Goal: Task Accomplishment & Management: Use online tool/utility

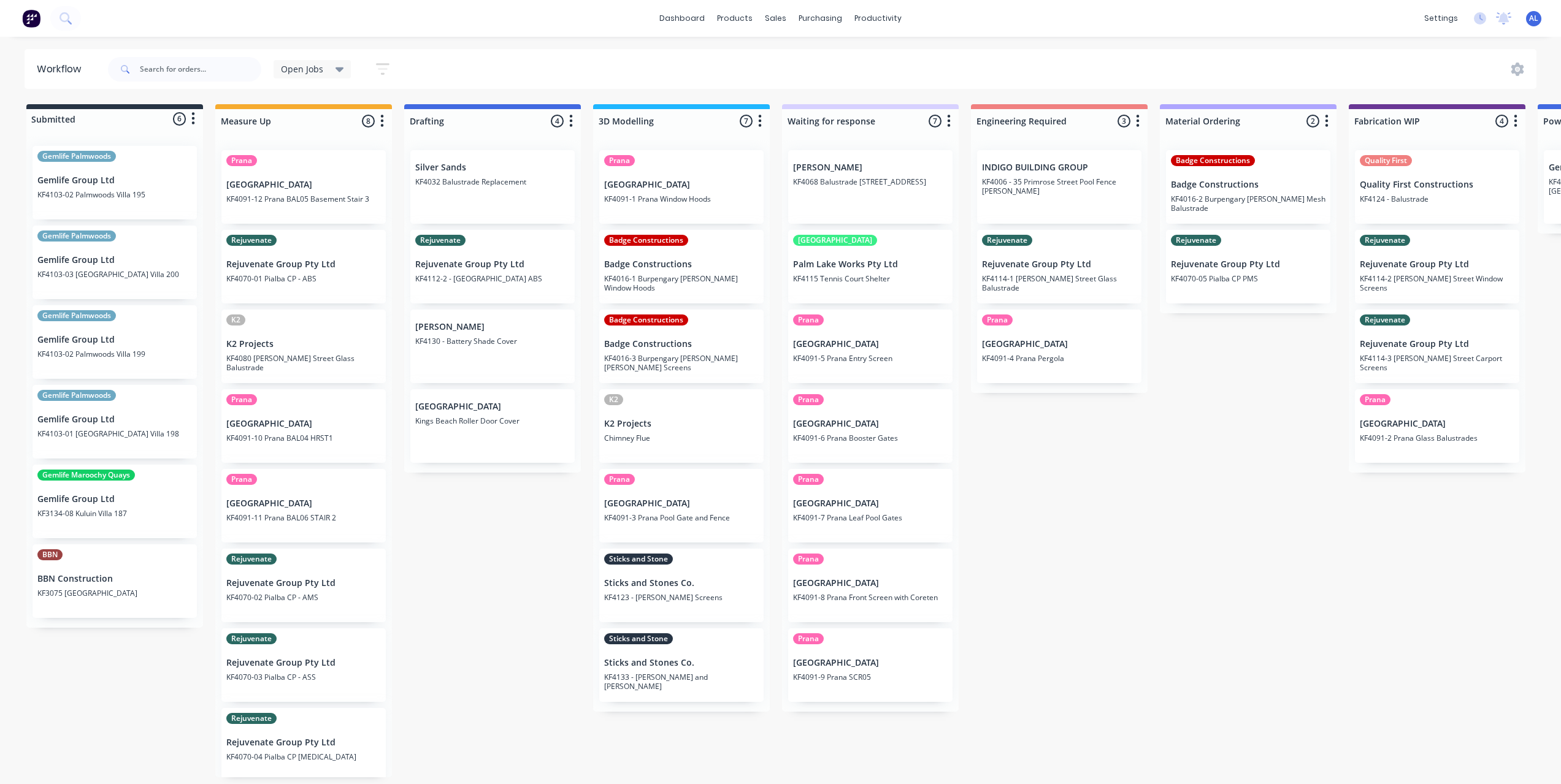
click at [177, 690] on div "Submitted 6 Status colour #273444 hex #273444 Save Cancel Summaries Total order…" at bounding box center [1458, 440] width 2935 height 673
click at [532, 560] on div "Submitted 6 Status colour #273444 hex #273444 Save Cancel Summaries Total order…" at bounding box center [1458, 440] width 2935 height 673
click at [516, 664] on div "Submitted 6 Status colour #273444 hex #273444 Save Cancel Summaries Total order…" at bounding box center [1458, 440] width 2935 height 673
click at [520, 697] on div "Submitted 6 Status colour #273444 hex #273444 Save Cancel Summaries Total order…" at bounding box center [1458, 440] width 2935 height 673
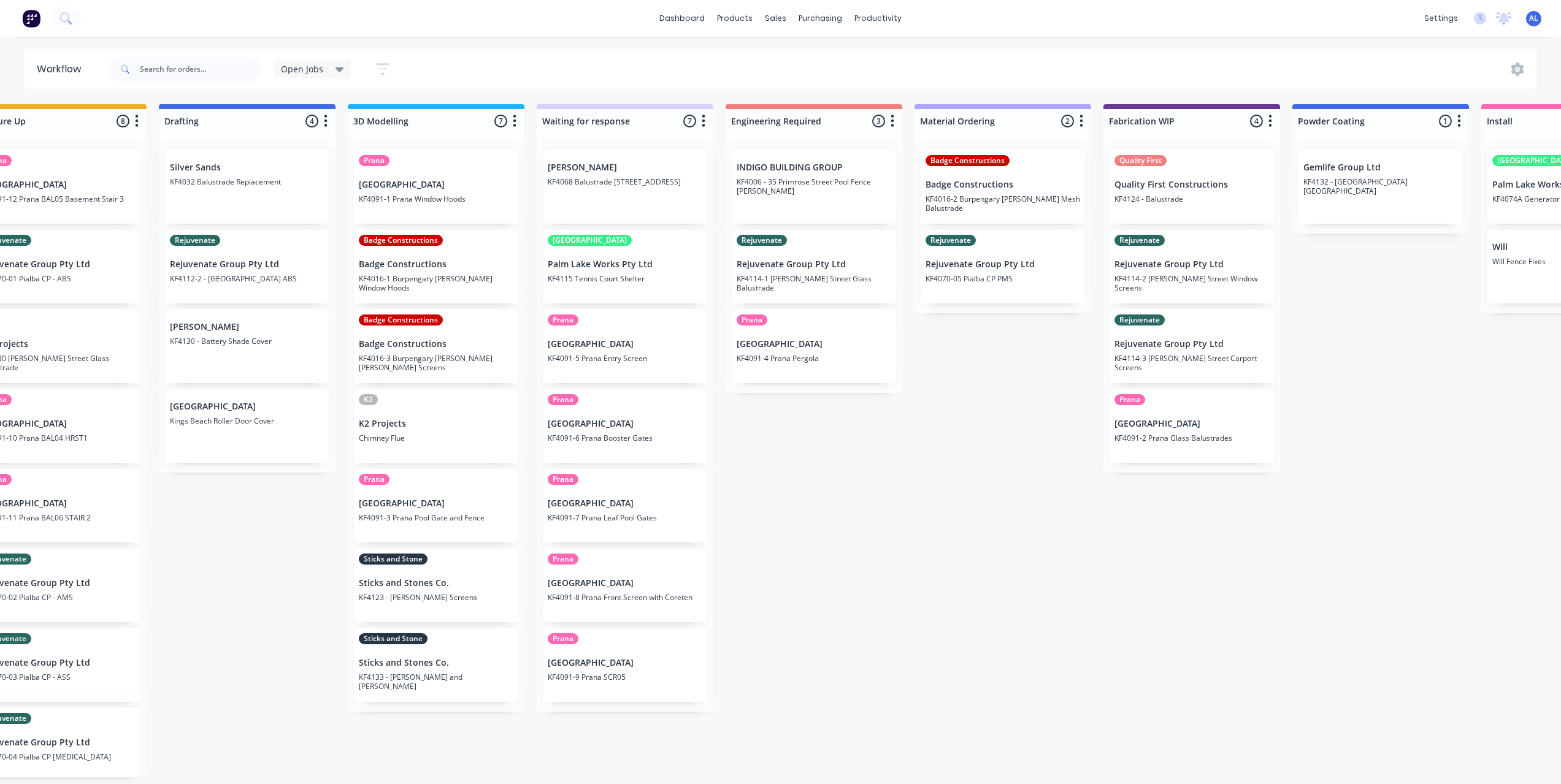
scroll to position [0, 221]
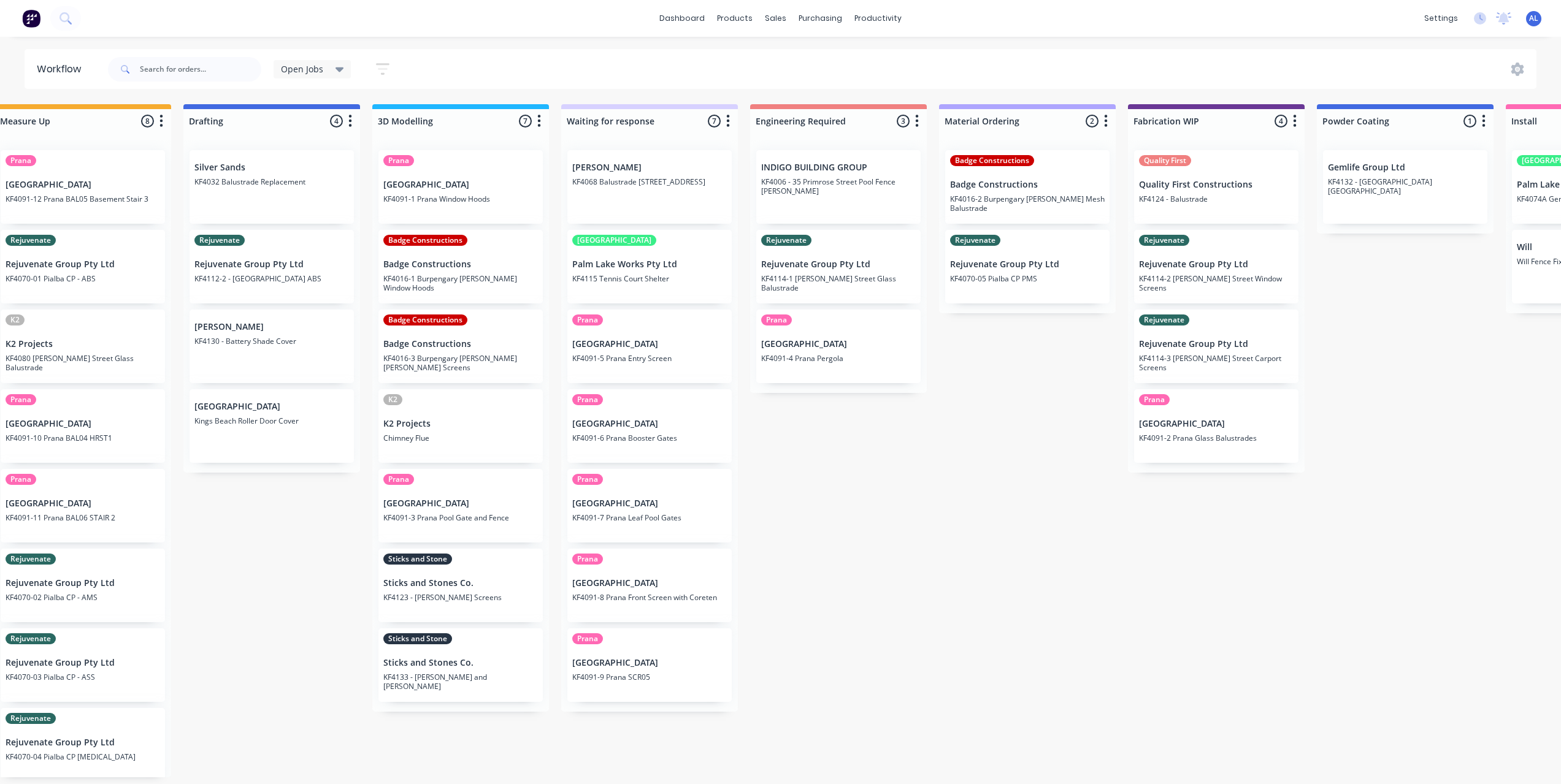
click at [831, 468] on div "Submitted 6 Status colour #273444 hex #273444 Save Cancel Summaries Total order…" at bounding box center [1237, 440] width 2935 height 673
click at [325, 579] on div "Submitted 6 Status colour #273444 hex #273444 Save Cancel Summaries Total order…" at bounding box center [1237, 440] width 2935 height 673
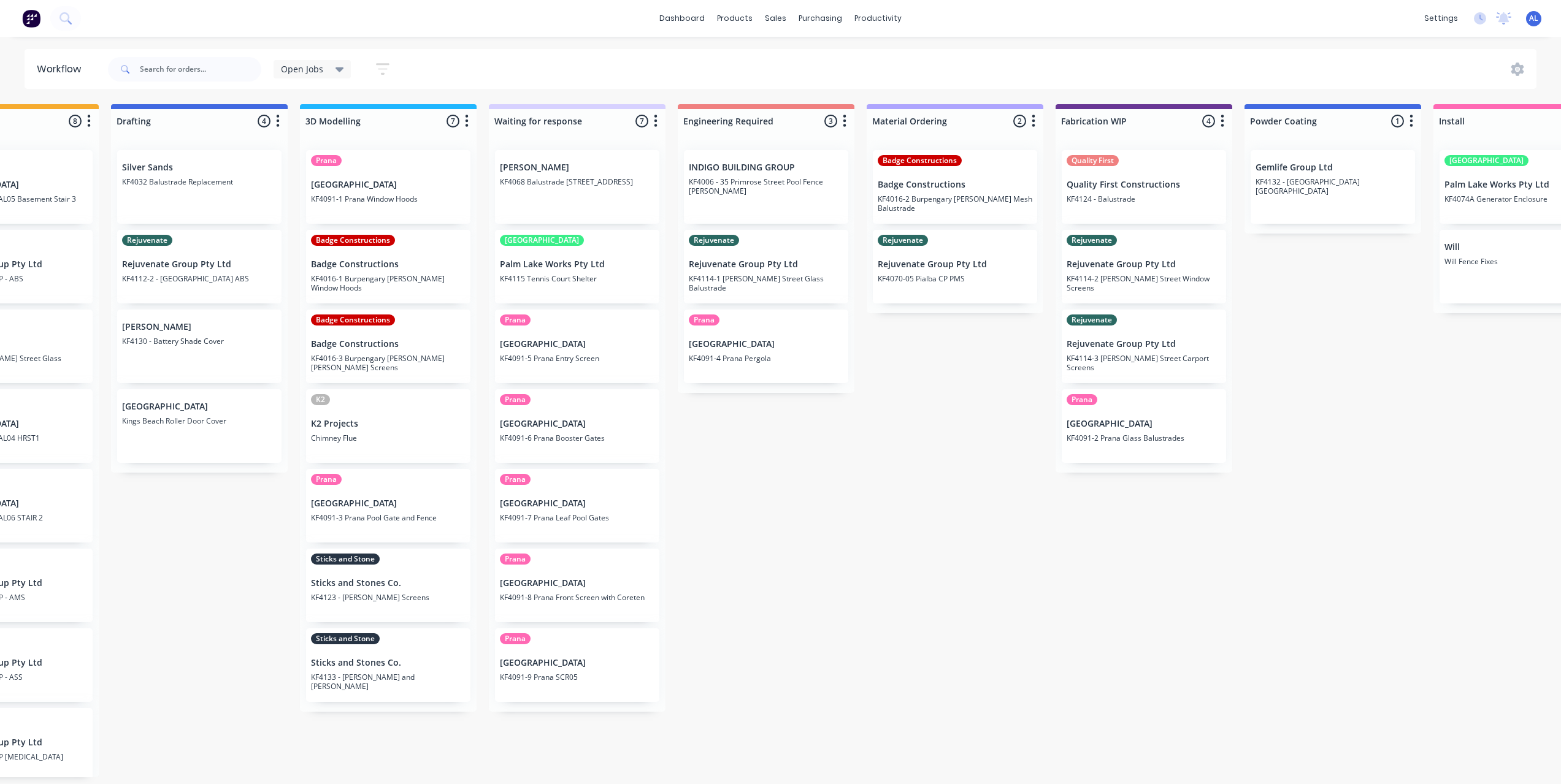
scroll to position [0, 300]
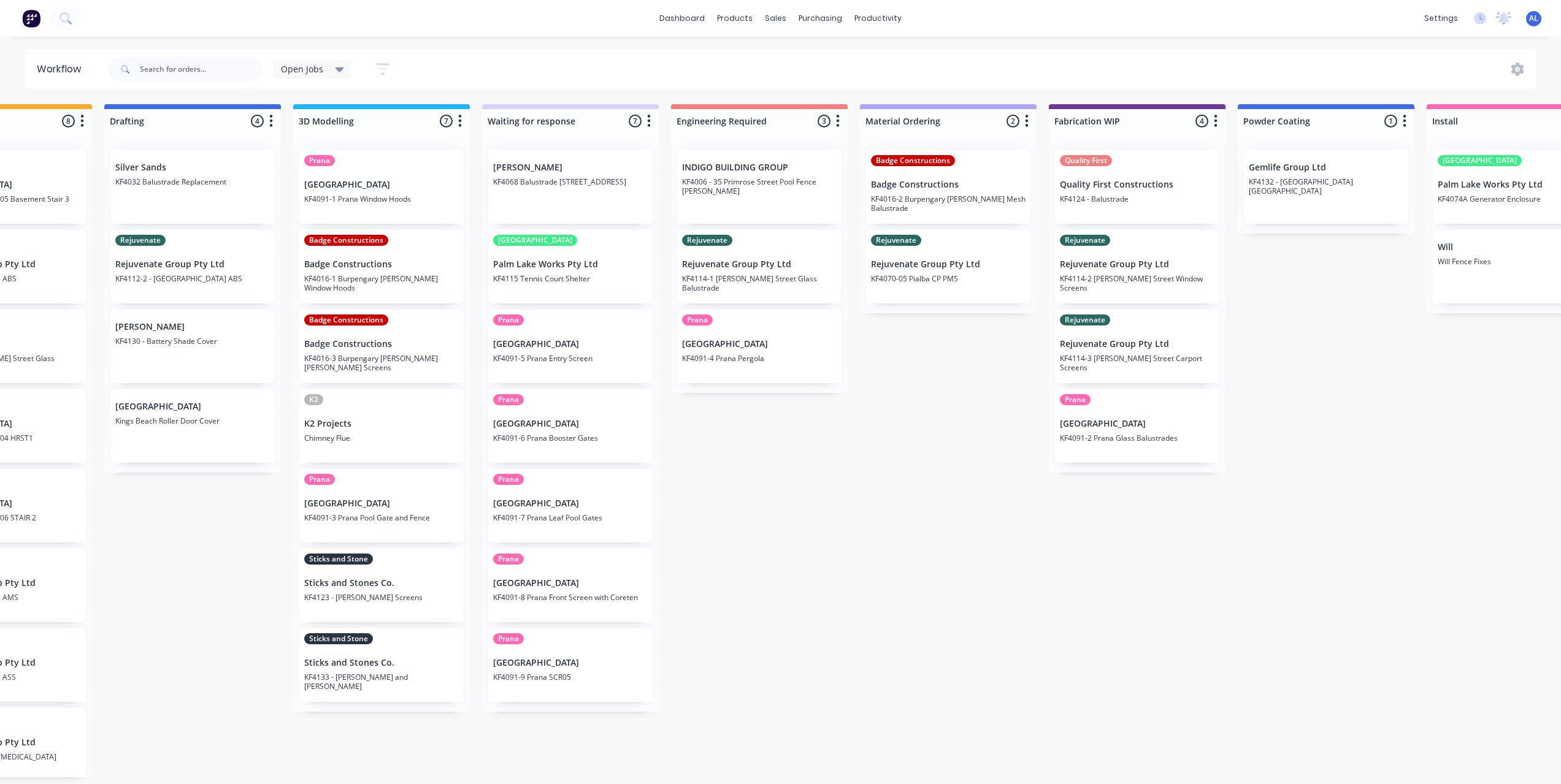
click at [887, 404] on div "Submitted 6 Status colour #273444 hex #273444 Save Cancel Summaries Total order…" at bounding box center [1158, 440] width 2935 height 673
click at [970, 490] on div "Submitted 6 Status colour #273444 hex #273444 Save Cancel Summaries Total order…" at bounding box center [1158, 440] width 2935 height 673
click at [1154, 269] on p "Rejuvenate Group Pty Ltd" at bounding box center [1137, 264] width 154 height 11
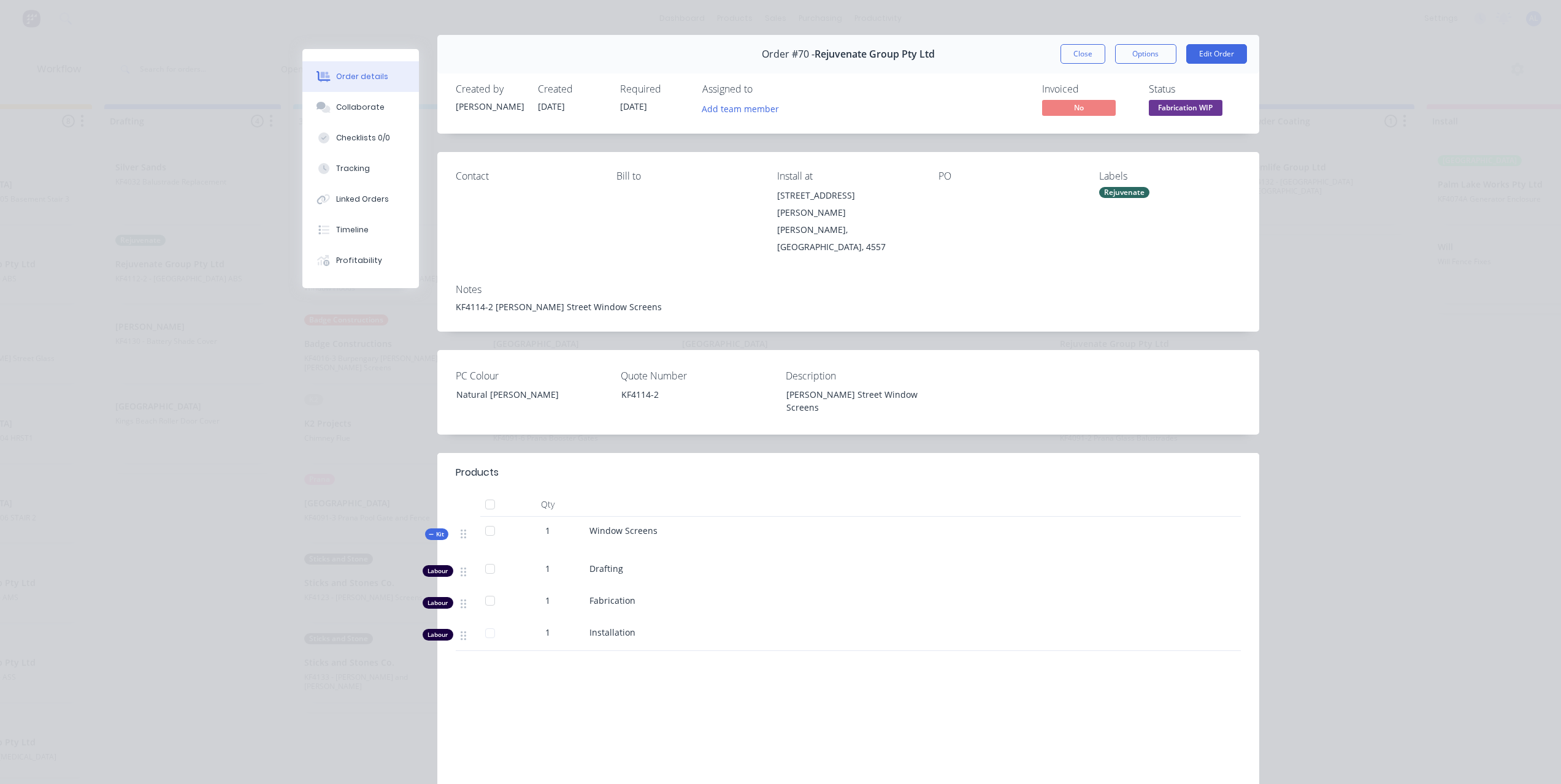
scroll to position [0, 0]
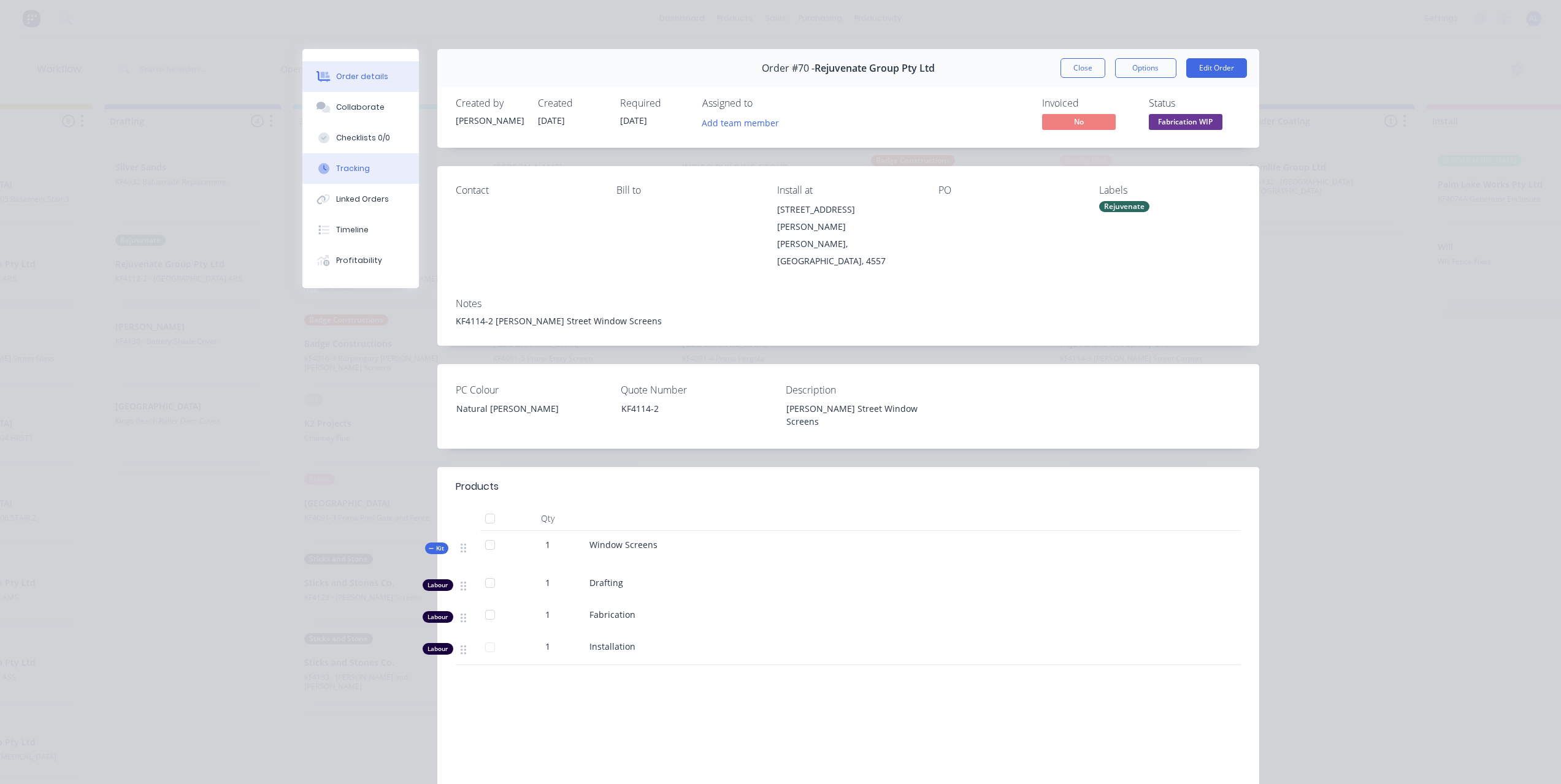
click at [353, 171] on div "Tracking" at bounding box center [353, 169] width 34 height 11
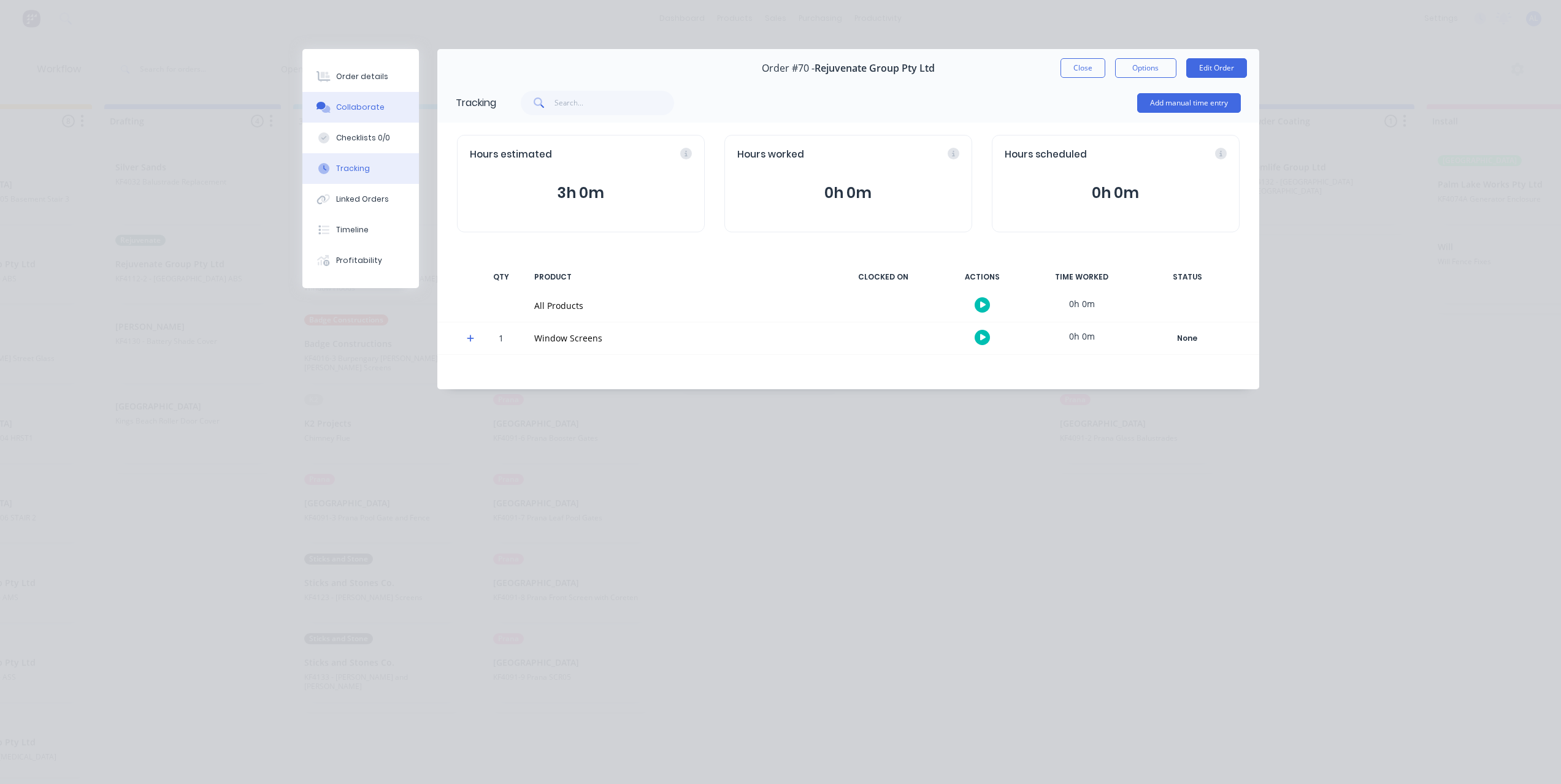
click at [397, 102] on button "Collaborate" at bounding box center [360, 107] width 117 height 30
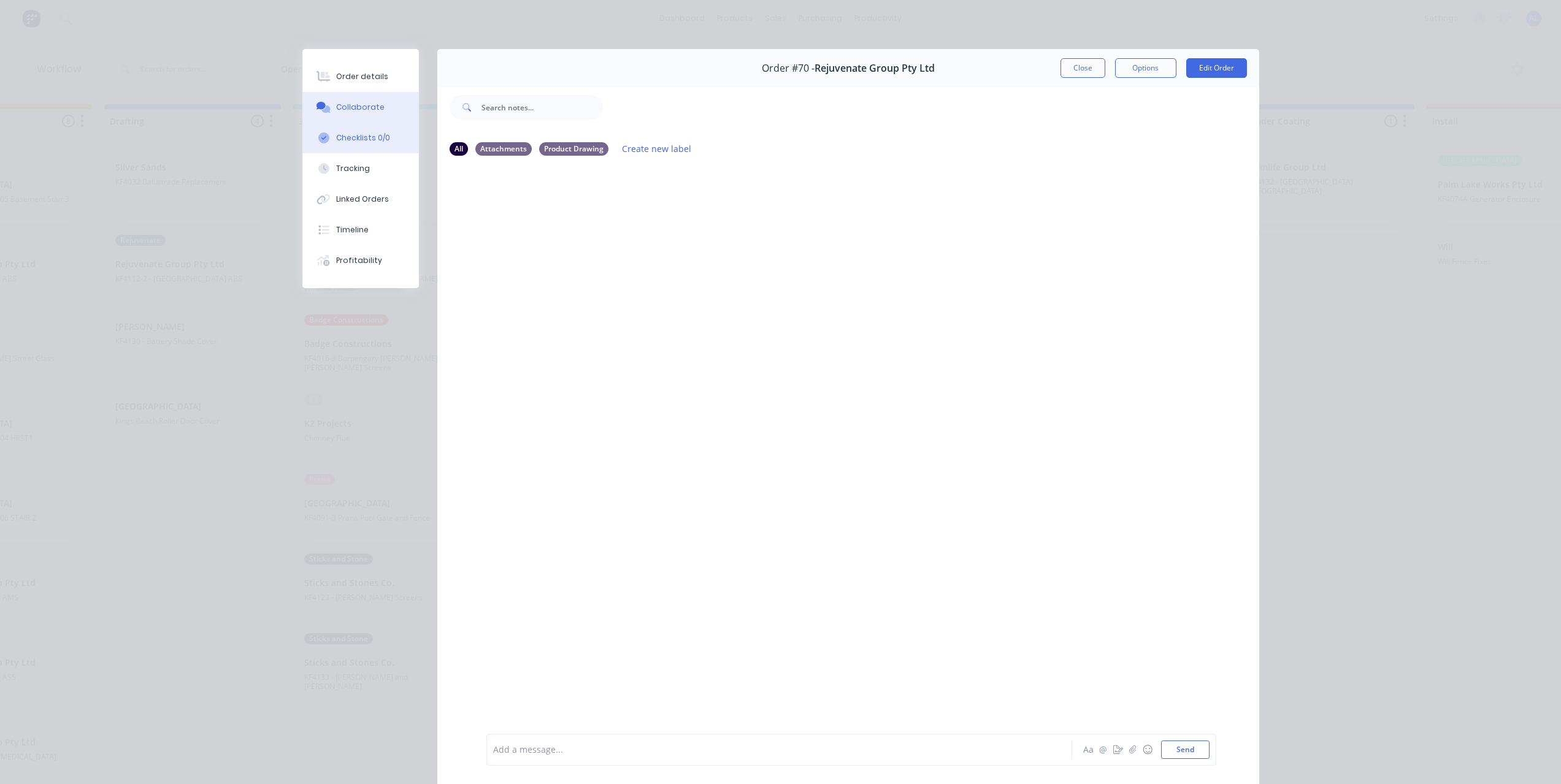
click at [365, 132] on div "Checklists 0/0" at bounding box center [363, 138] width 54 height 11
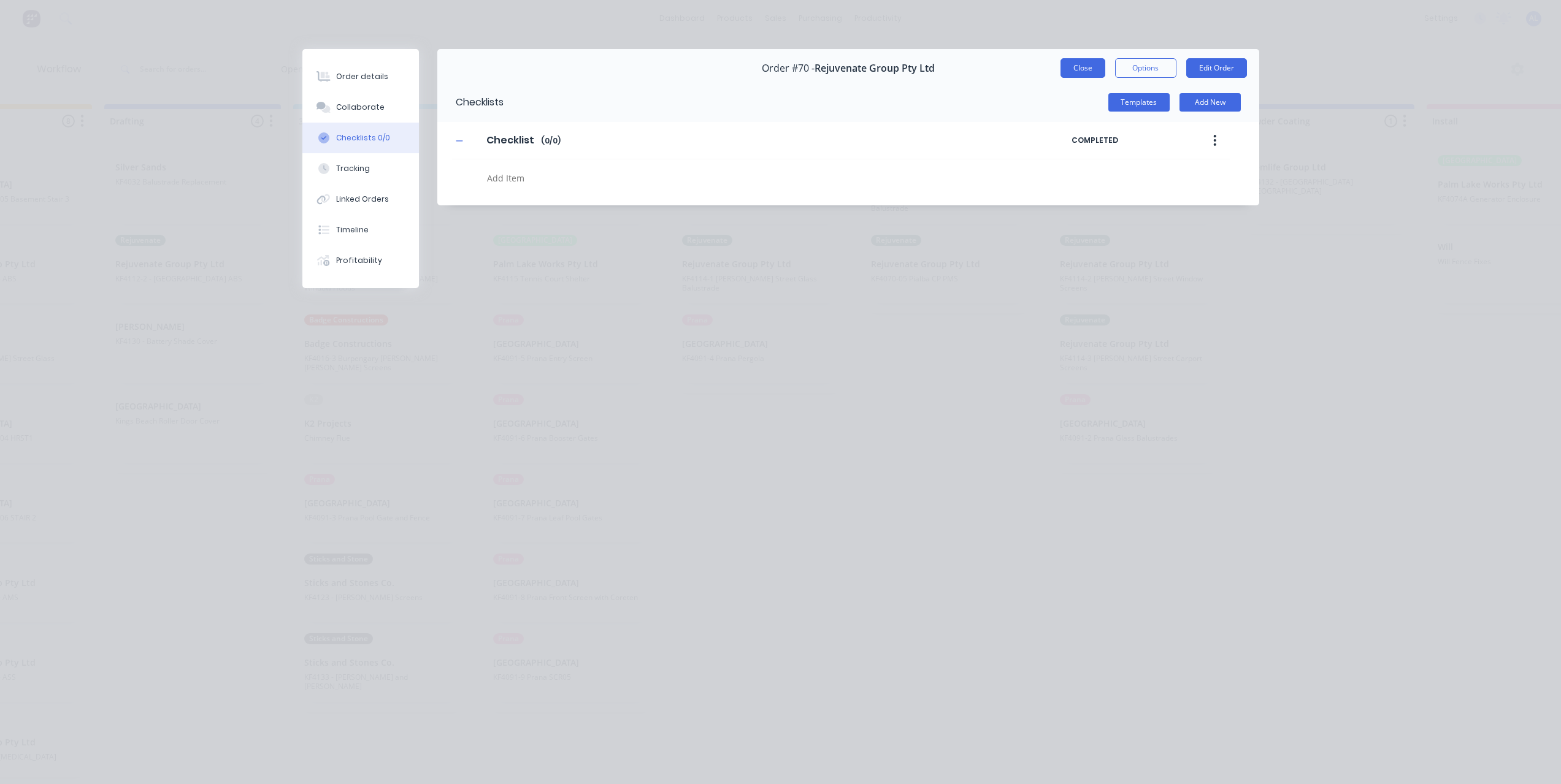
click at [1092, 64] on button "Close" at bounding box center [1083, 68] width 45 height 20
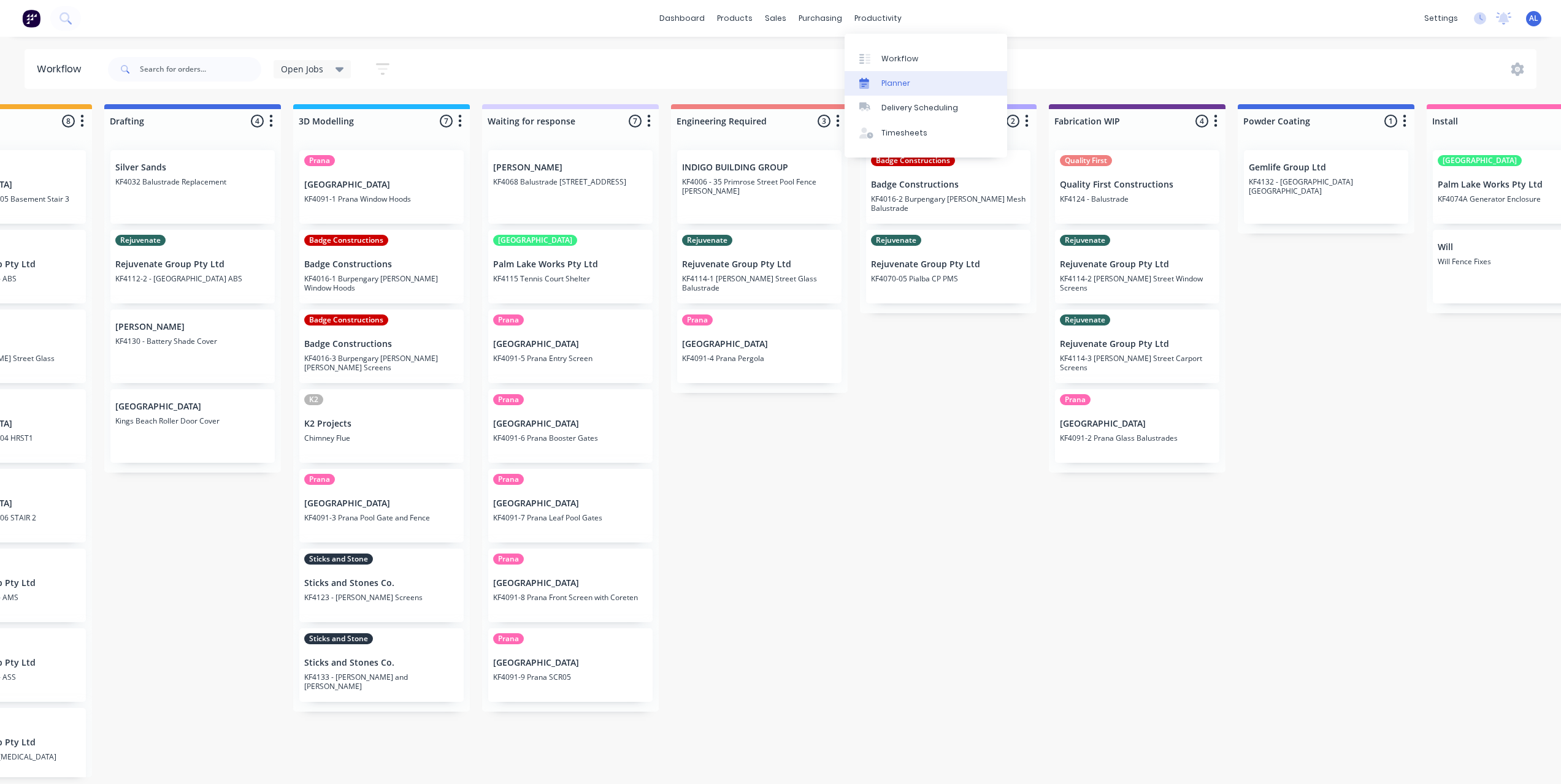
click at [926, 88] on link "Planner" at bounding box center [926, 84] width 163 height 25
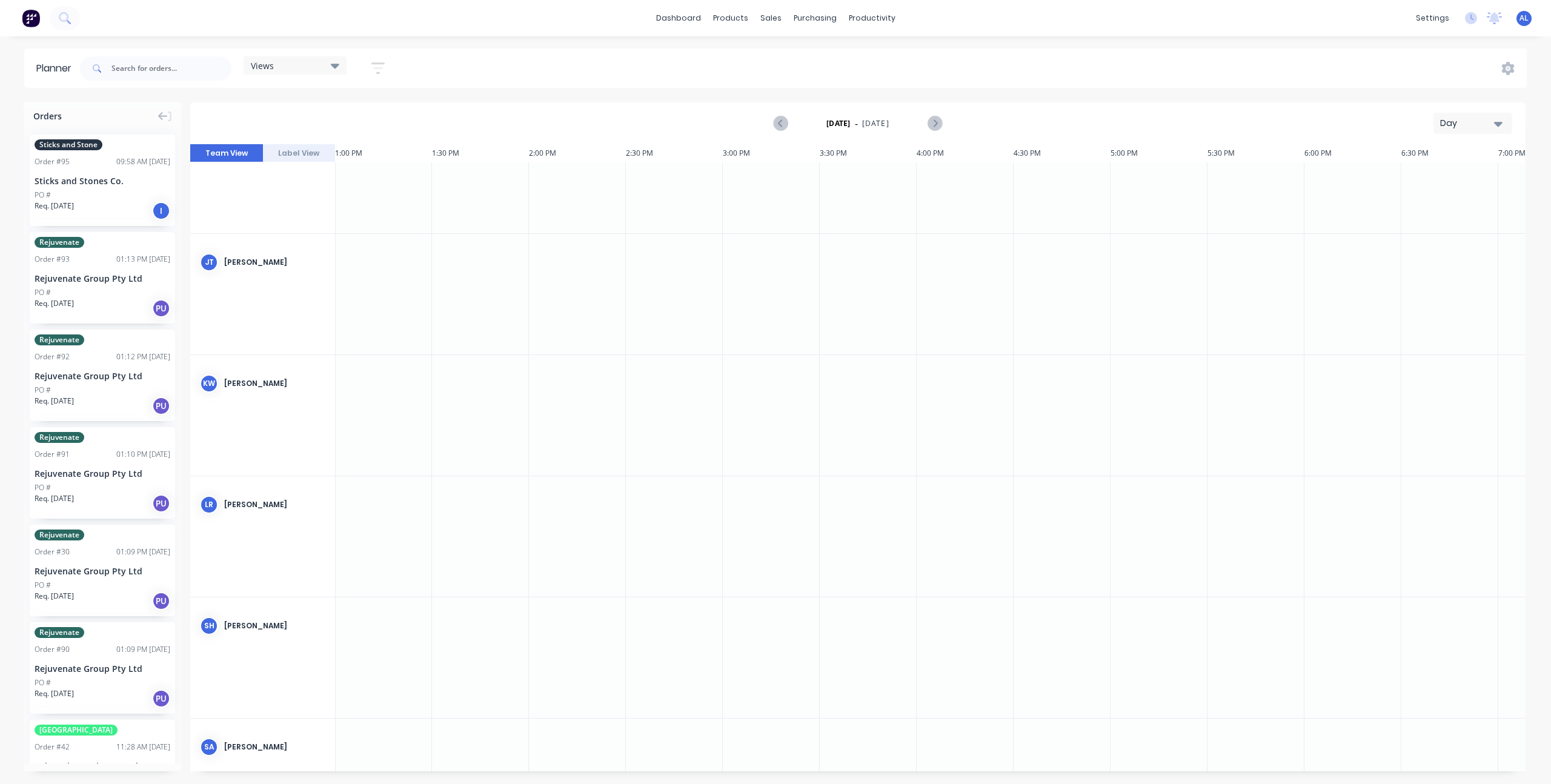
scroll to position [928, 2521]
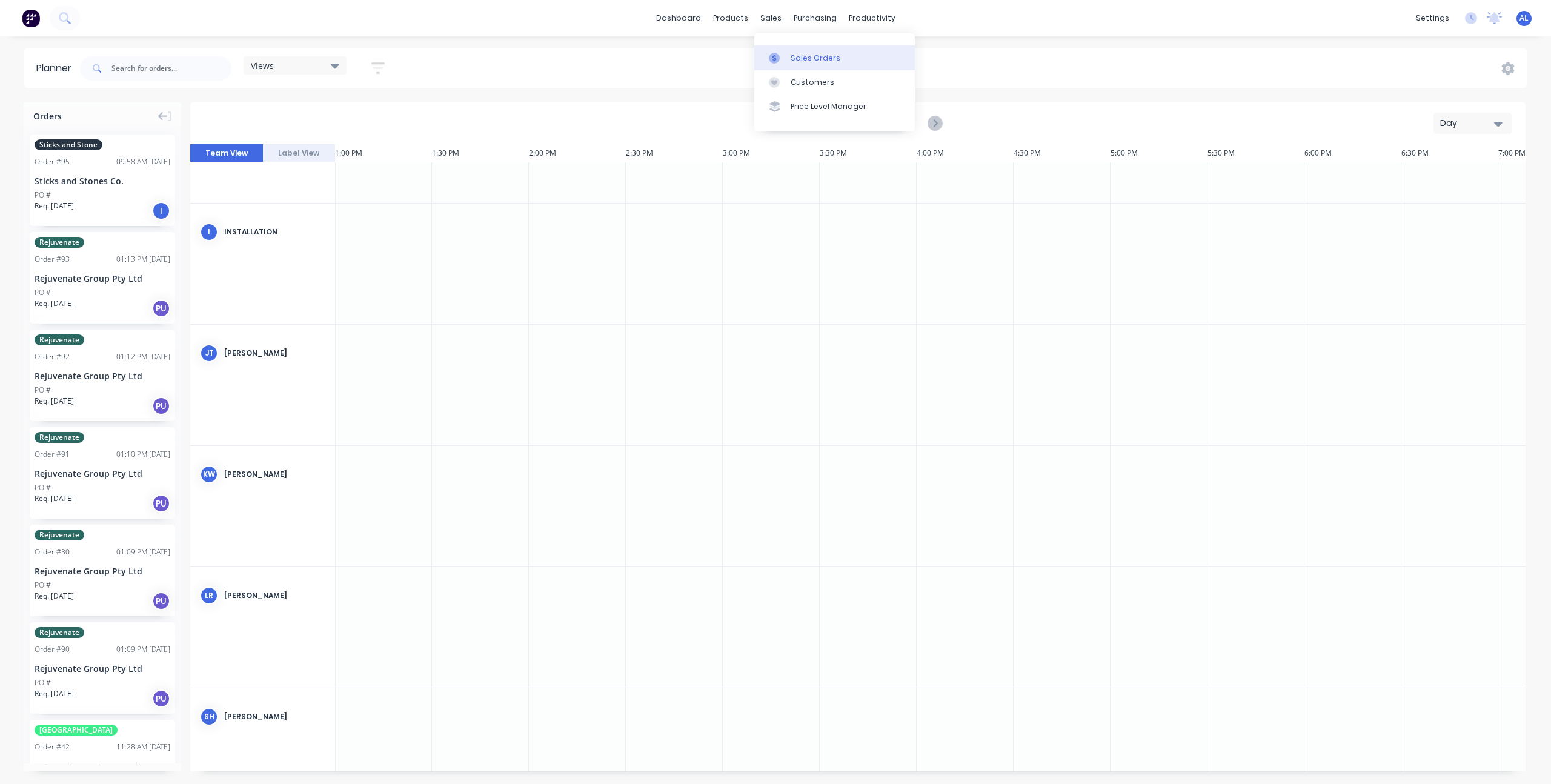
click at [781, 50] on link "Sales Orders" at bounding box center [835, 58] width 161 height 25
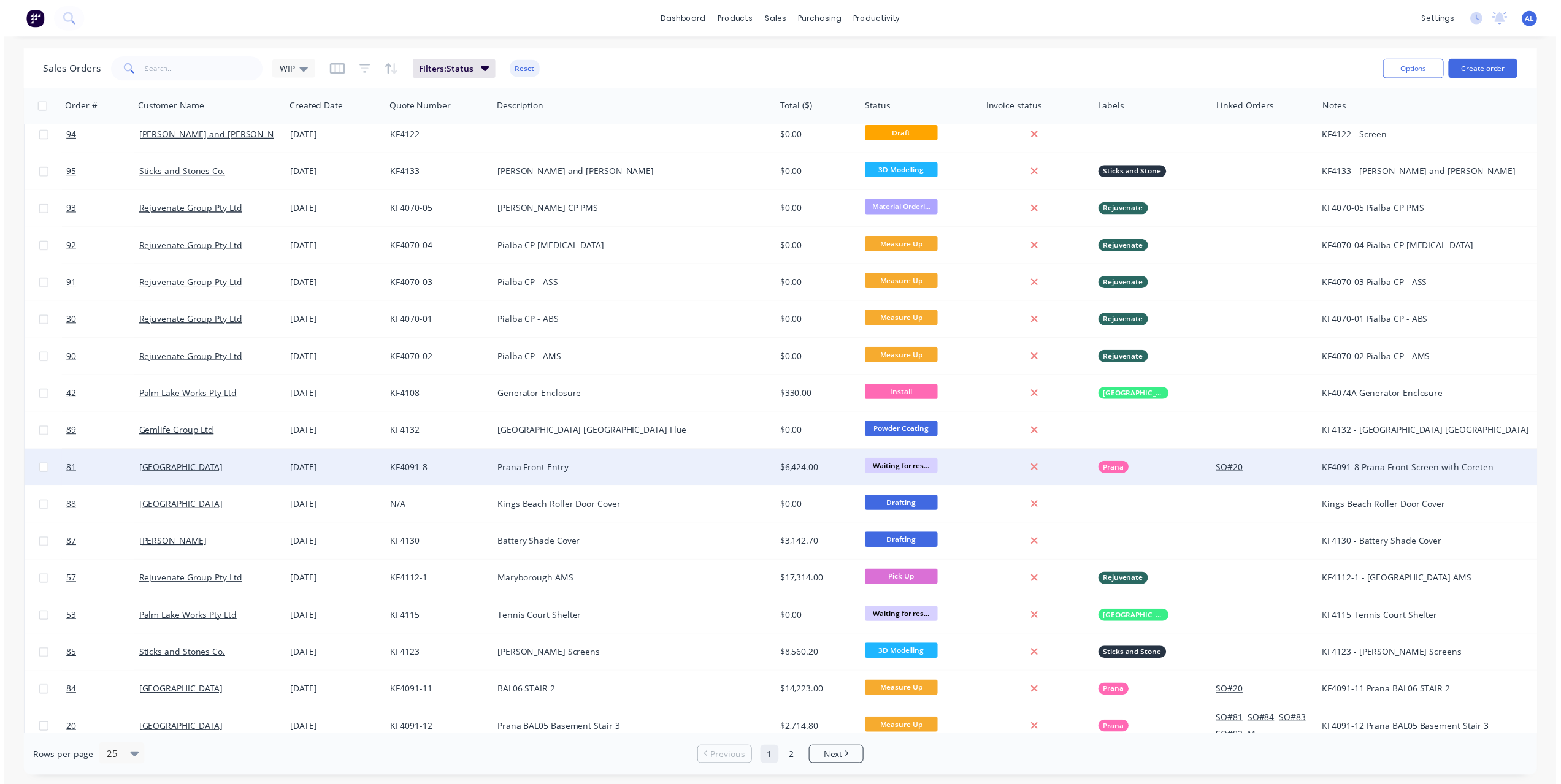
scroll to position [11, 0]
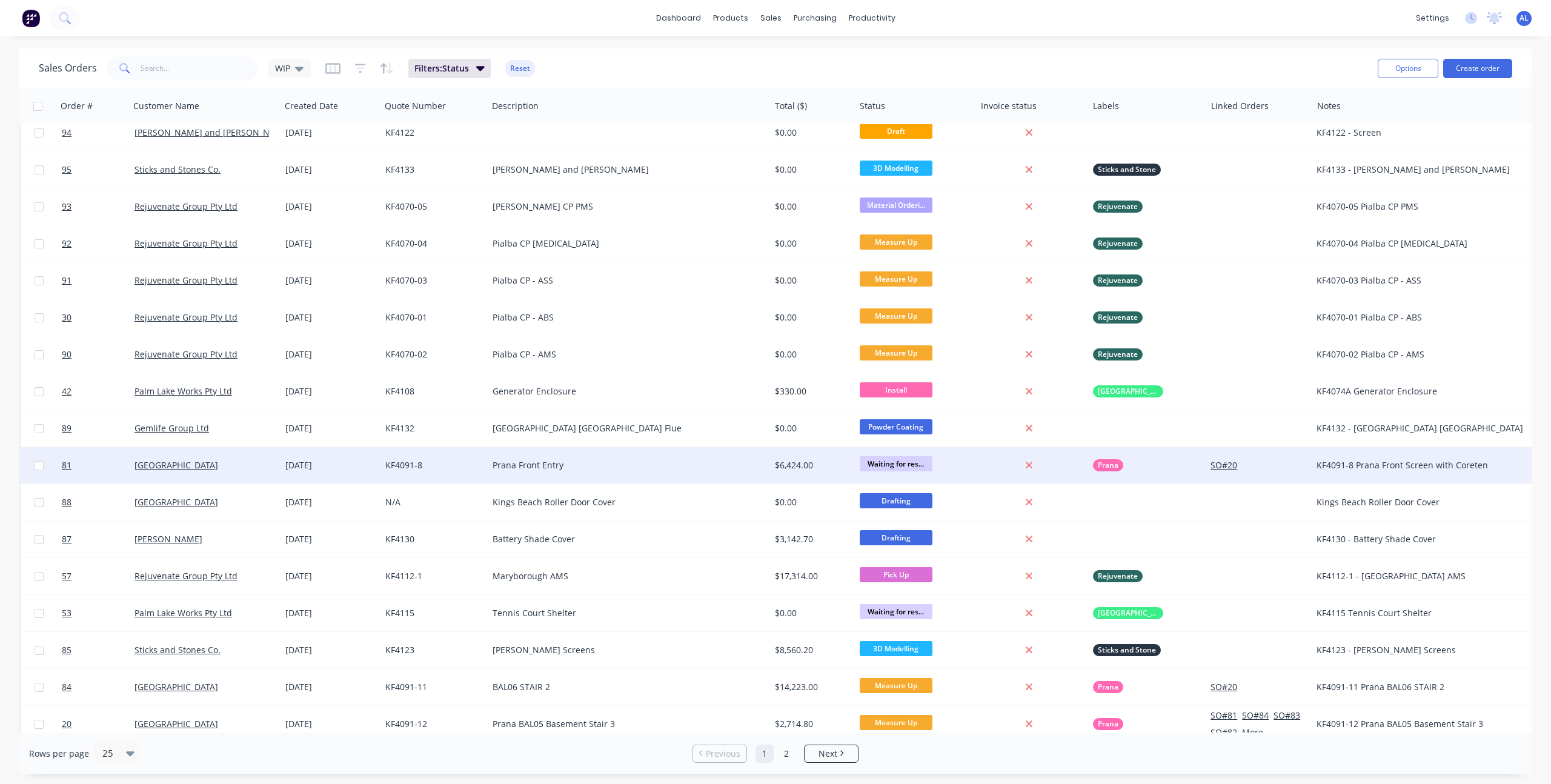
click at [246, 466] on div "[GEOGRAPHIC_DATA]" at bounding box center [201, 465] width 134 height 12
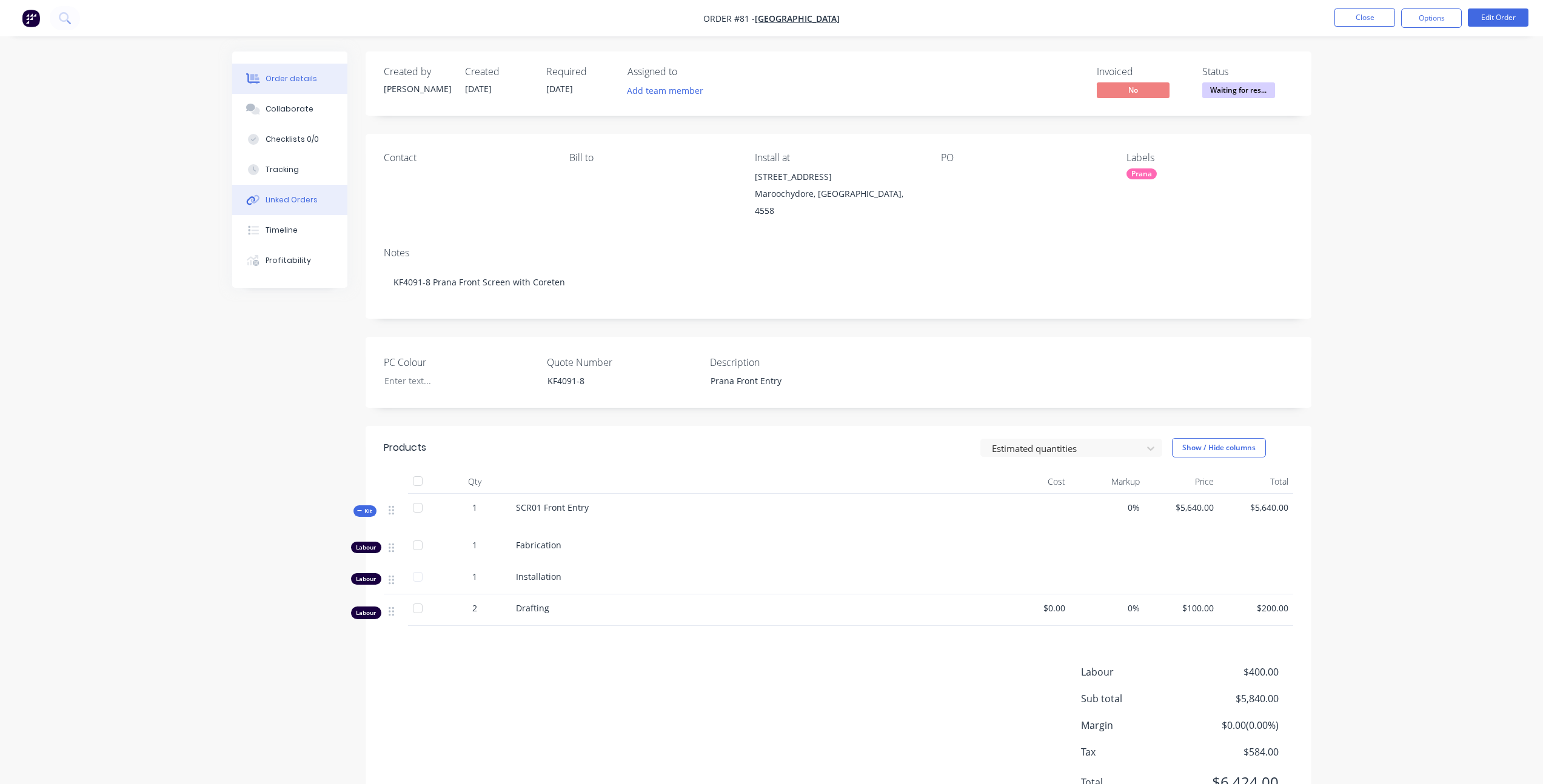
click at [318, 202] on button "Linked Orders" at bounding box center [290, 199] width 115 height 30
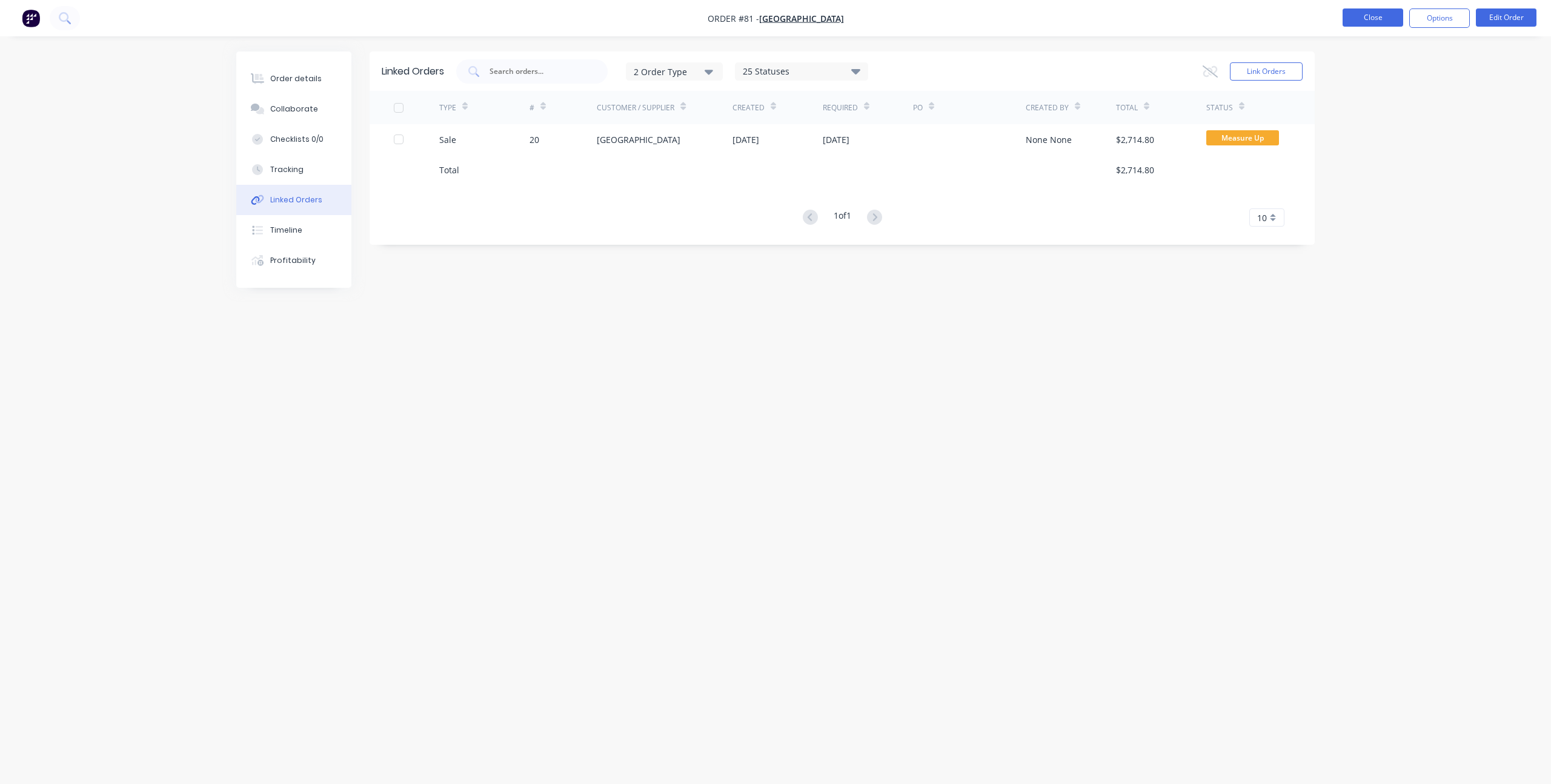
drag, startPoint x: 1340, startPoint y: 21, endPoint x: 1362, endPoint y: 18, distance: 22.2
click at [1340, 21] on ul "Close Options Edit Order" at bounding box center [1440, 18] width 223 height 20
click at [1363, 17] on button "Close" at bounding box center [1373, 18] width 61 height 18
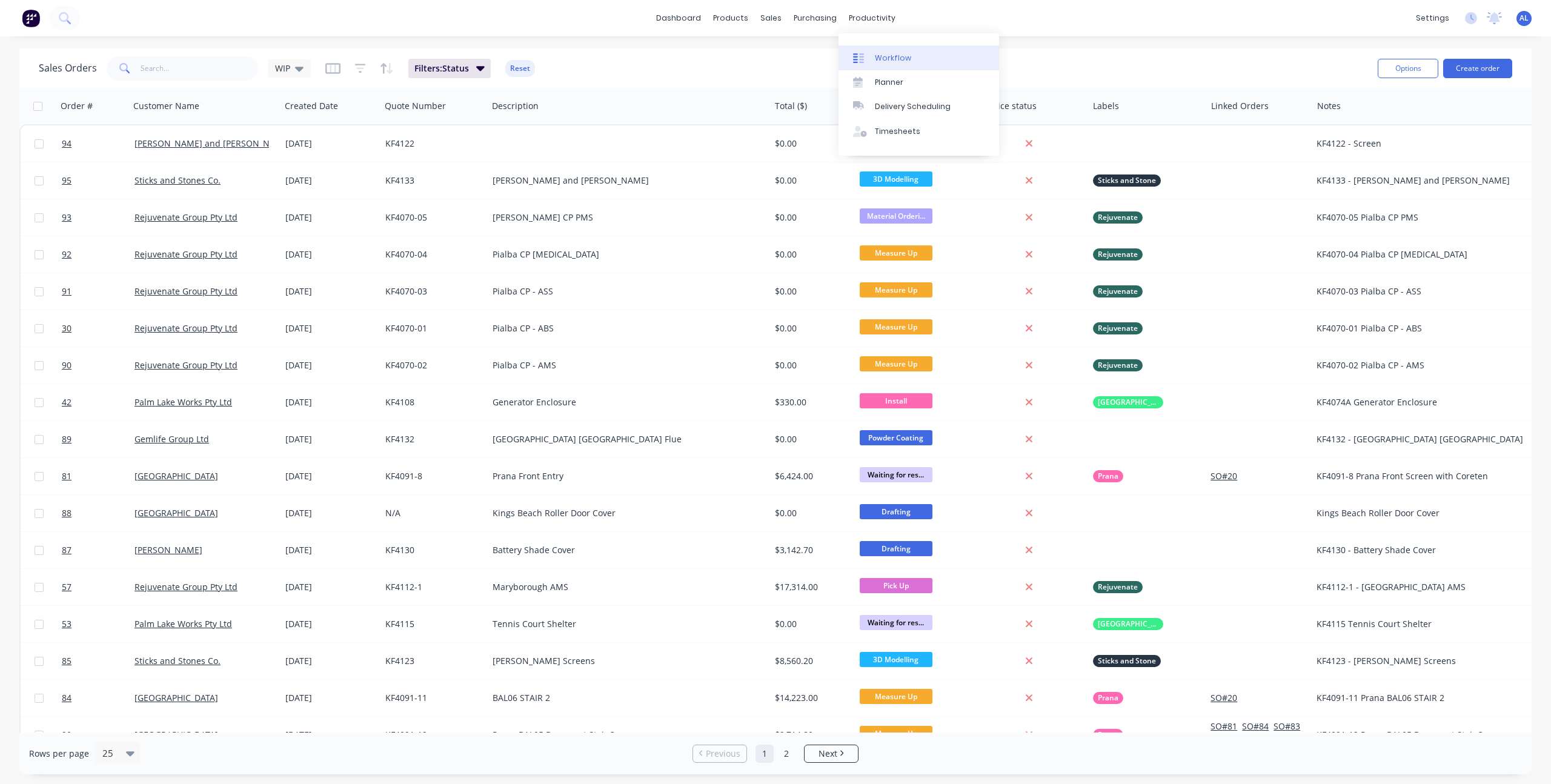
click at [873, 58] on link "Workflow" at bounding box center [919, 58] width 161 height 25
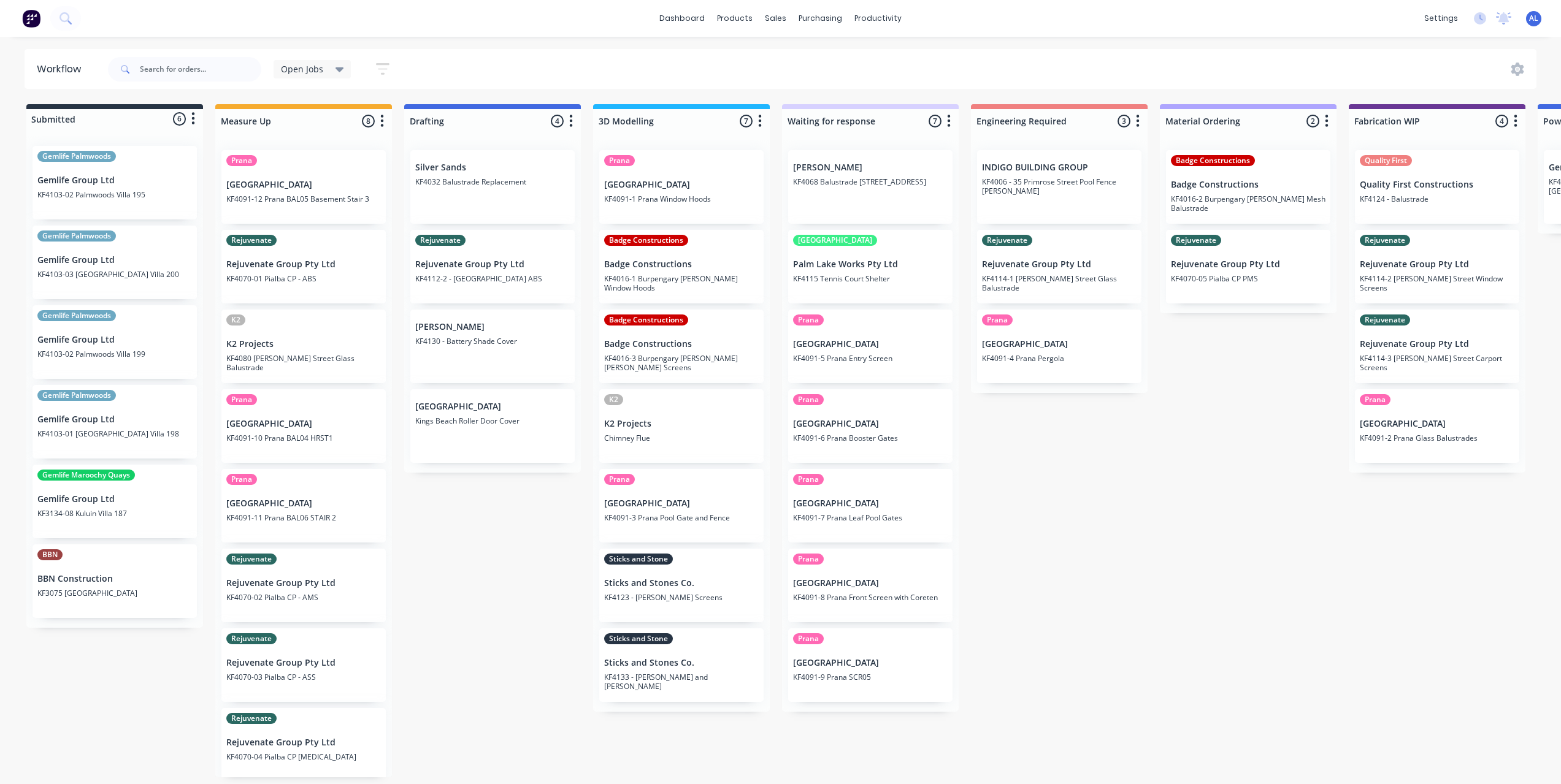
click at [479, 708] on div "Submitted 6 Status colour #273444 hex #273444 Save Cancel Summaries Total order…" at bounding box center [1458, 440] width 2935 height 673
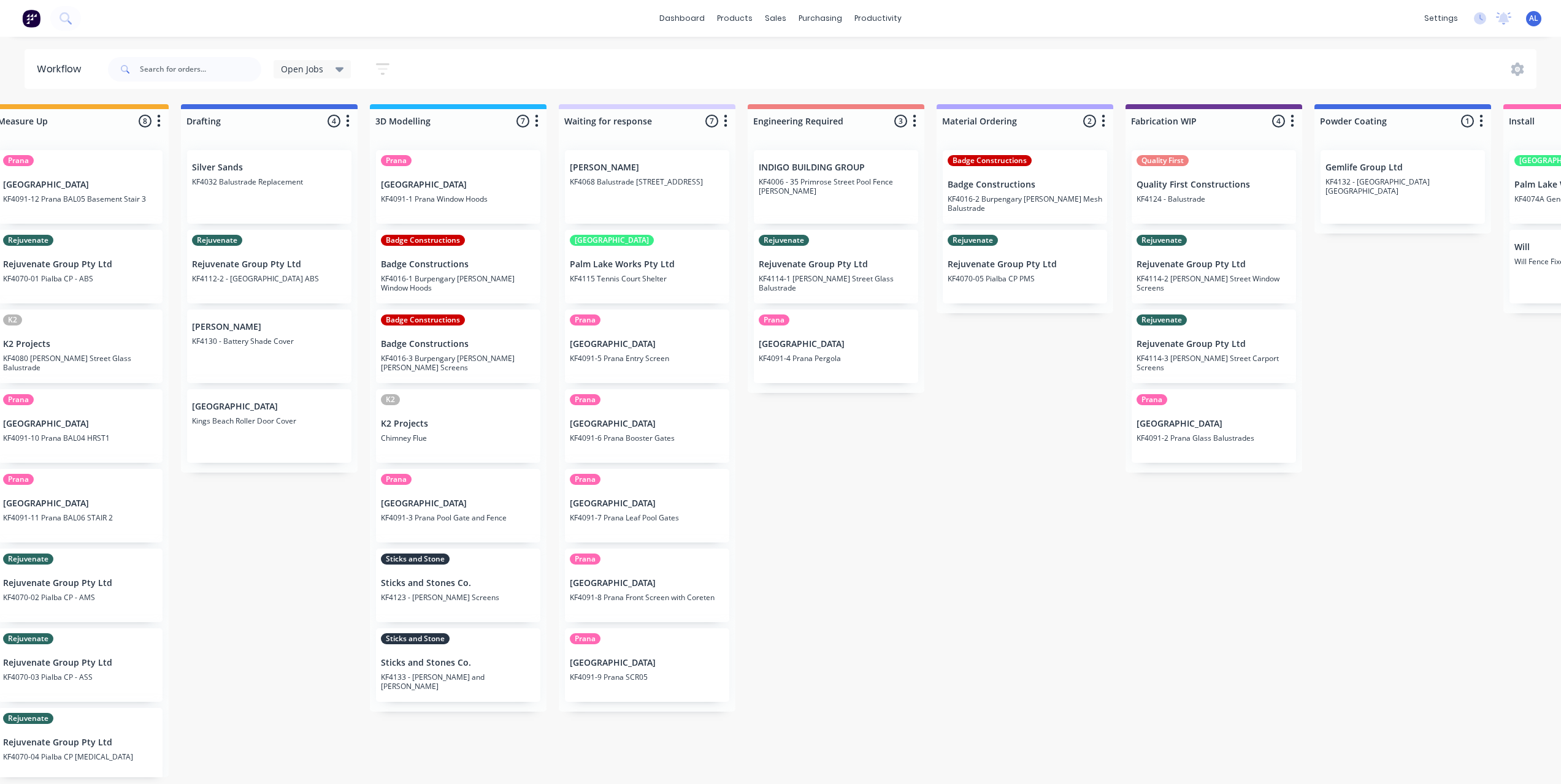
scroll to position [0, 206]
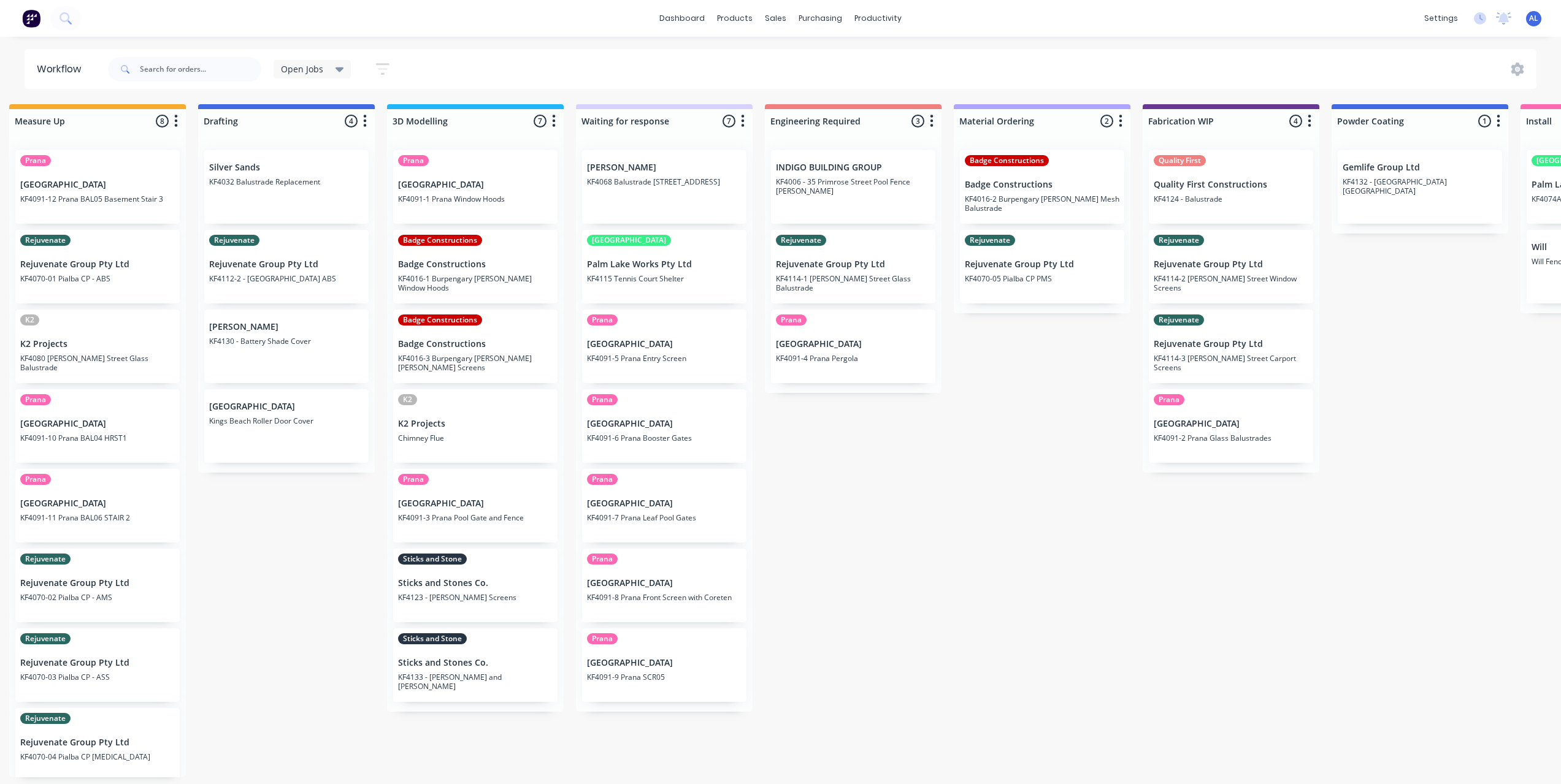
click at [865, 651] on div "Submitted 6 Status colour #273444 hex #273444 Save Cancel Summaries Total order…" at bounding box center [1252, 440] width 2935 height 673
click at [739, 730] on div "Submitted 6 Status colour #273444 hex #273444 Save Cancel Summaries Total order…" at bounding box center [1252, 440] width 2935 height 673
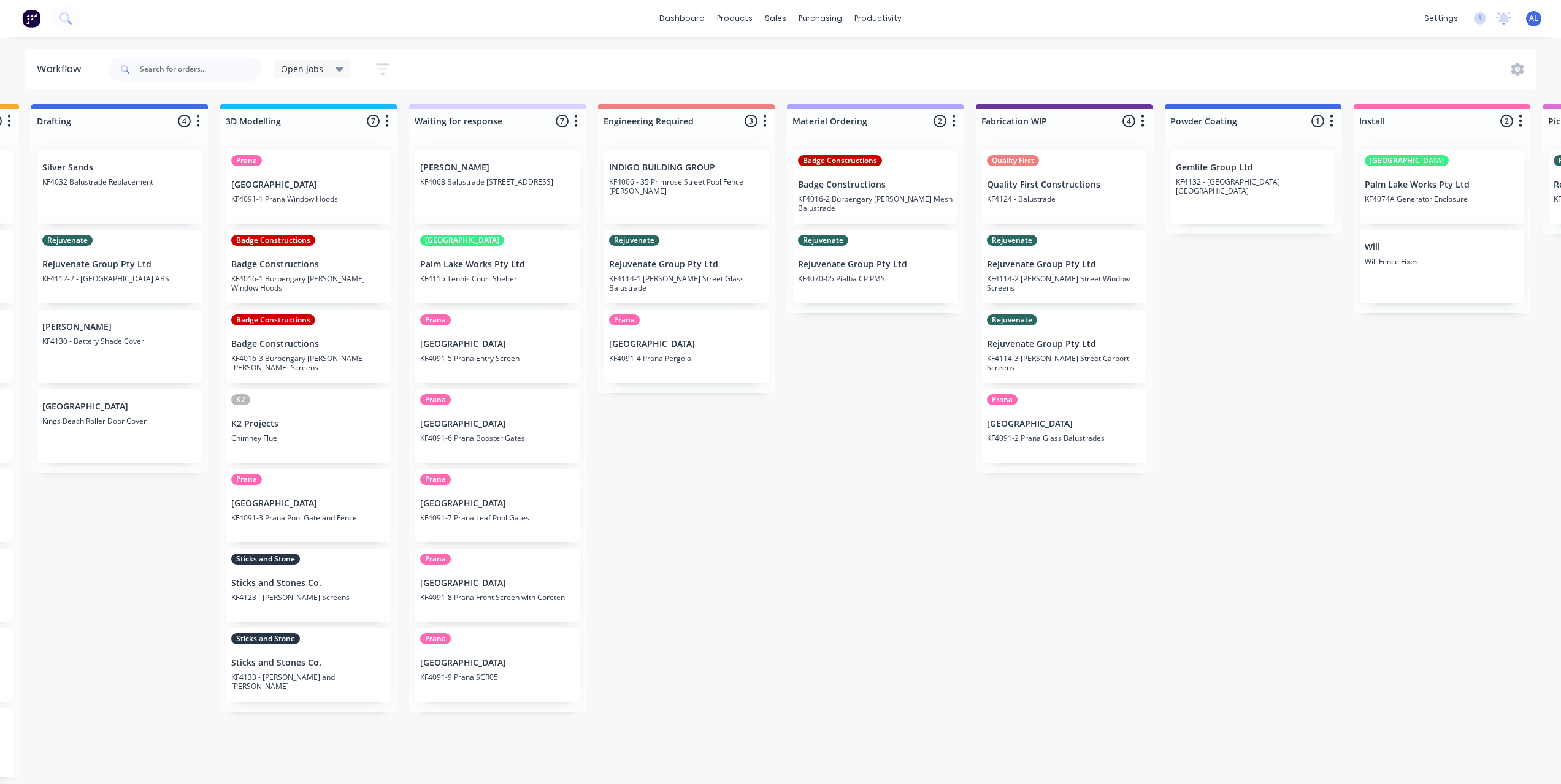
scroll to position [0, 387]
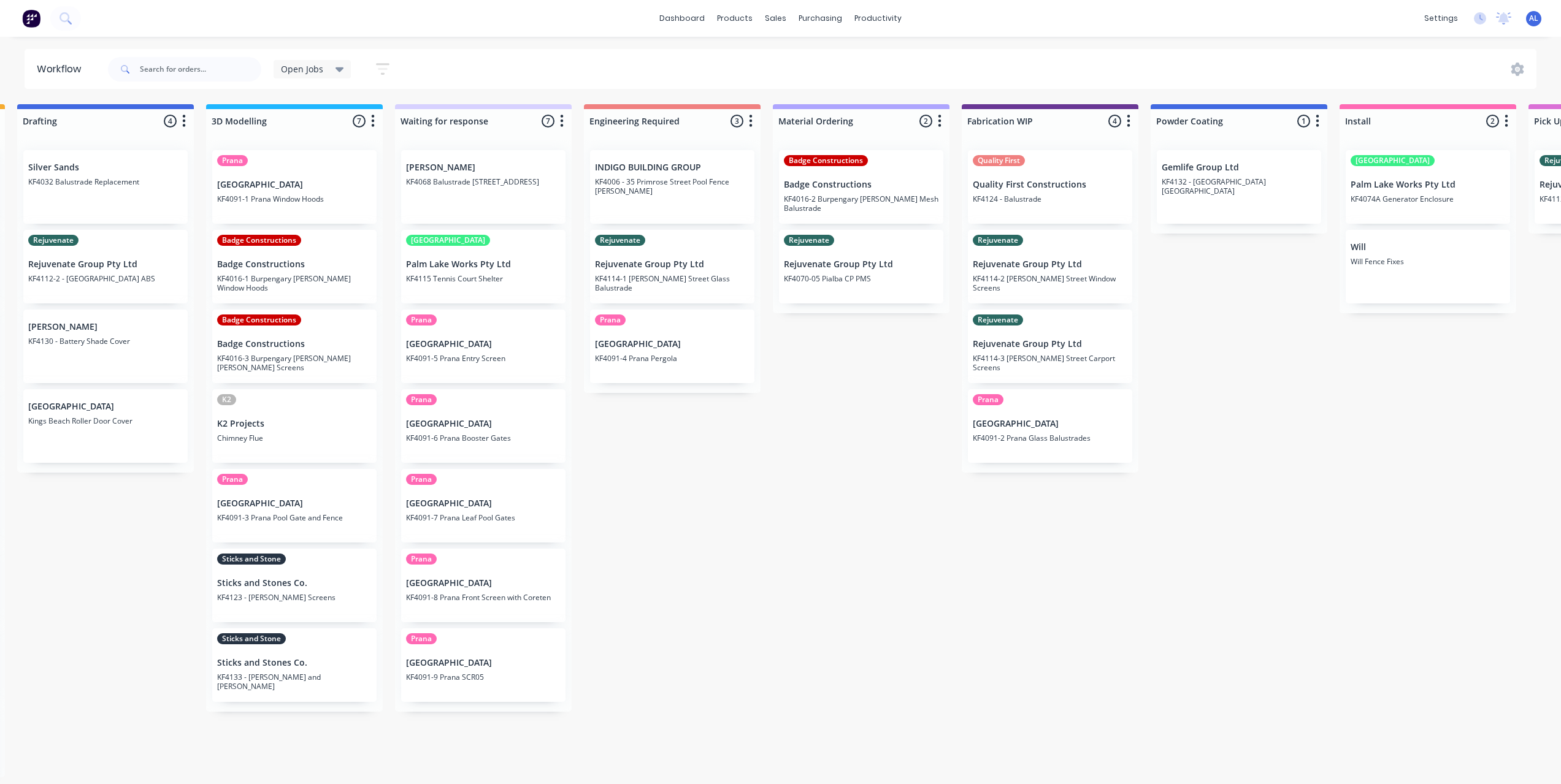
click at [821, 568] on div "Submitted 6 Status colour #273444 hex #273444 Save Cancel Summaries Total order…" at bounding box center [1071, 440] width 2935 height 673
click at [901, 567] on div "Submitted 6 Status colour #273444 hex #273444 Save Cancel Summaries Total order…" at bounding box center [1071, 440] width 2935 height 673
click at [1277, 604] on div "Submitted 6 Status colour #273444 hex #273444 Save Cancel Summaries Total order…" at bounding box center [1071, 440] width 2935 height 673
click at [856, 17] on div "productivity" at bounding box center [878, 19] width 60 height 19
click at [884, 17] on div "productivity" at bounding box center [878, 19] width 60 height 19
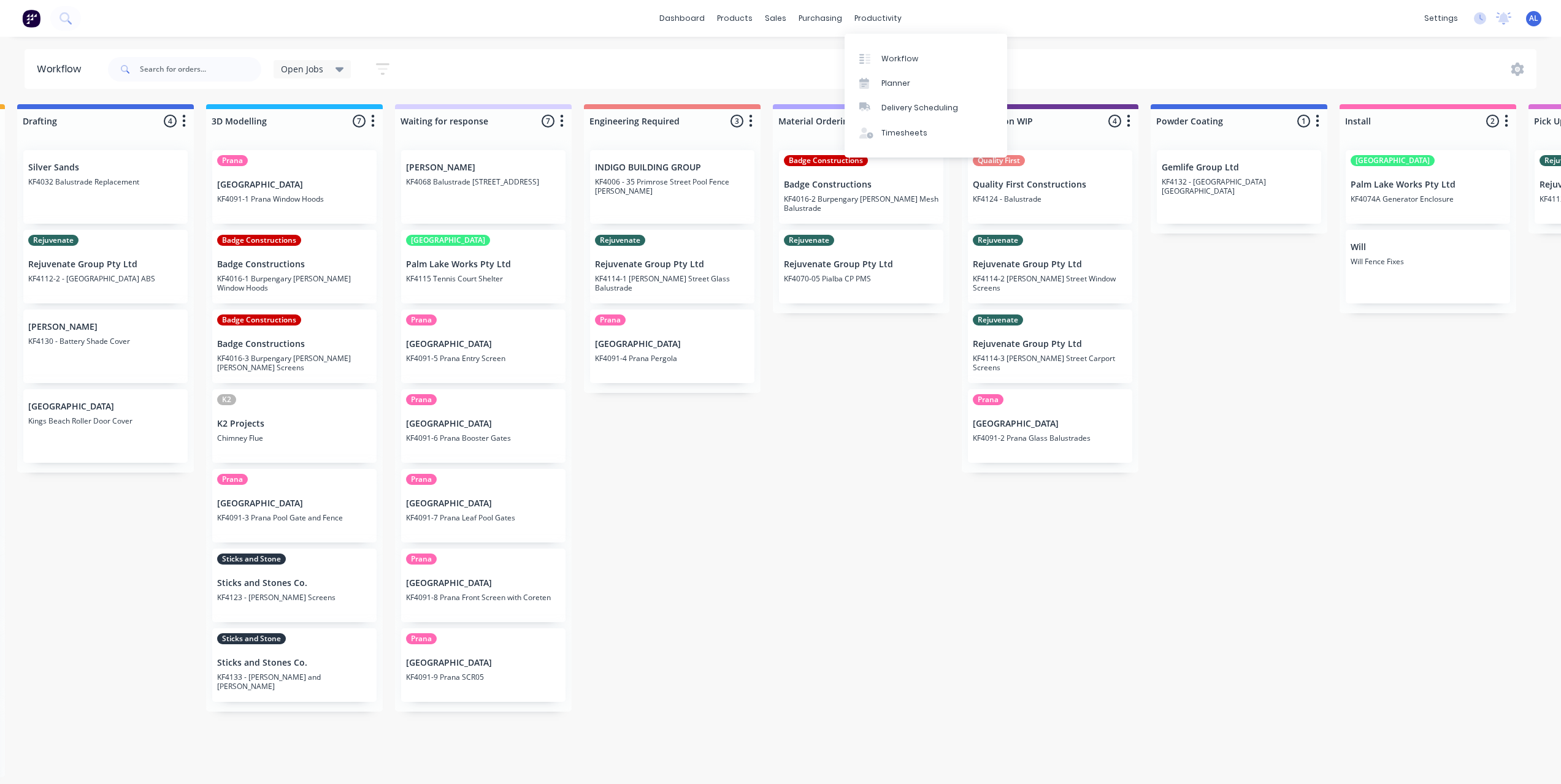
click at [1134, 61] on div "Open Jobs Save new view None edit Open Jobs (Default) edit Show/Hide statuses S…" at bounding box center [821, 69] width 1431 height 37
click at [1245, 386] on div "Submitted 6 Status colour #273444 hex #273444 Save Cancel Summaries Total order…" at bounding box center [1071, 440] width 2935 height 673
click at [800, 471] on div "Submitted 6 Status colour #273444 hex #273444 Save Cancel Summaries Total order…" at bounding box center [1071, 440] width 2935 height 673
click at [1076, 279] on p "KF4114-2 [PERSON_NAME] Street Window Screens" at bounding box center [1050, 283] width 154 height 19
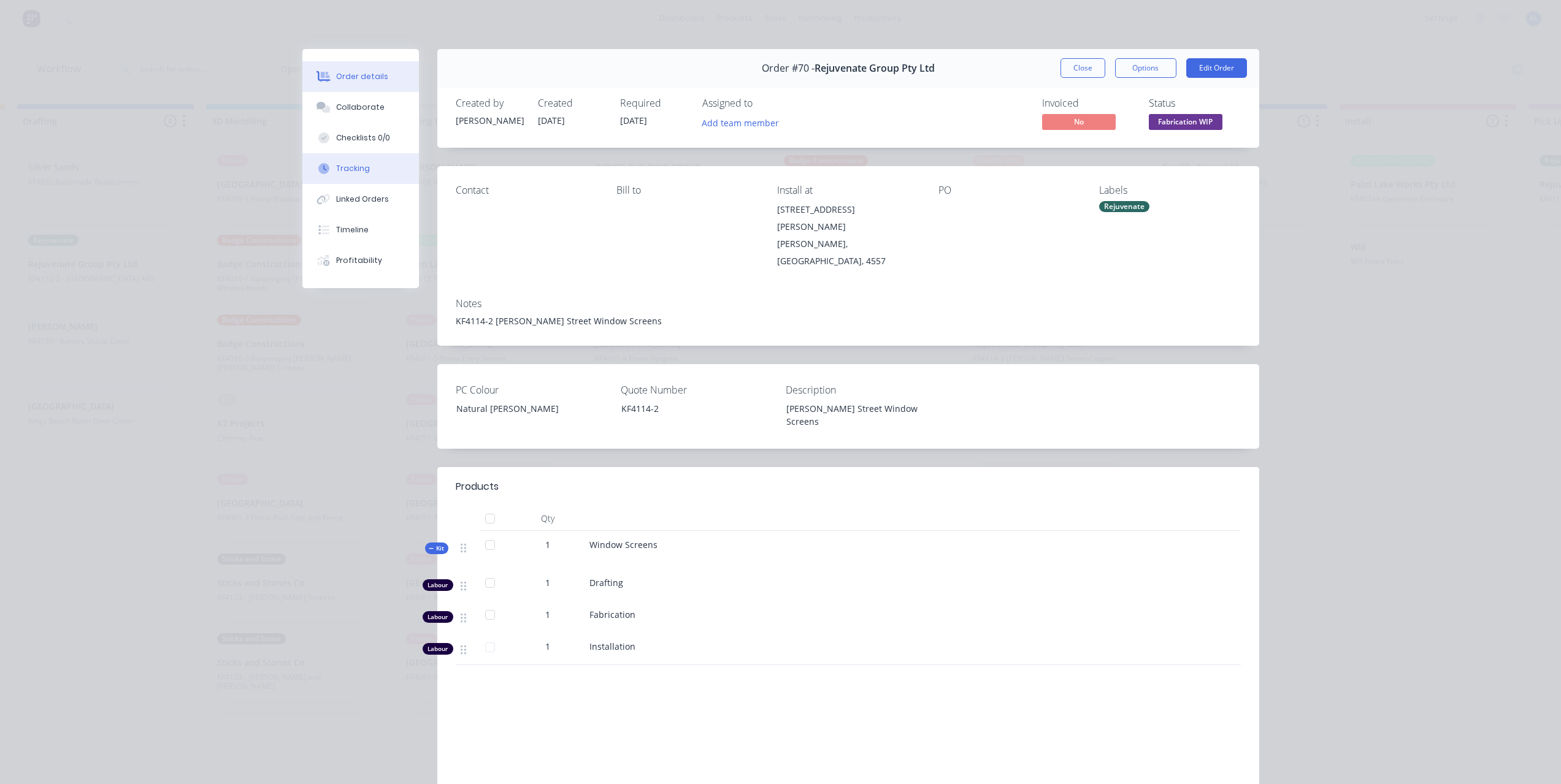
click at [377, 174] on button "Tracking" at bounding box center [360, 168] width 117 height 30
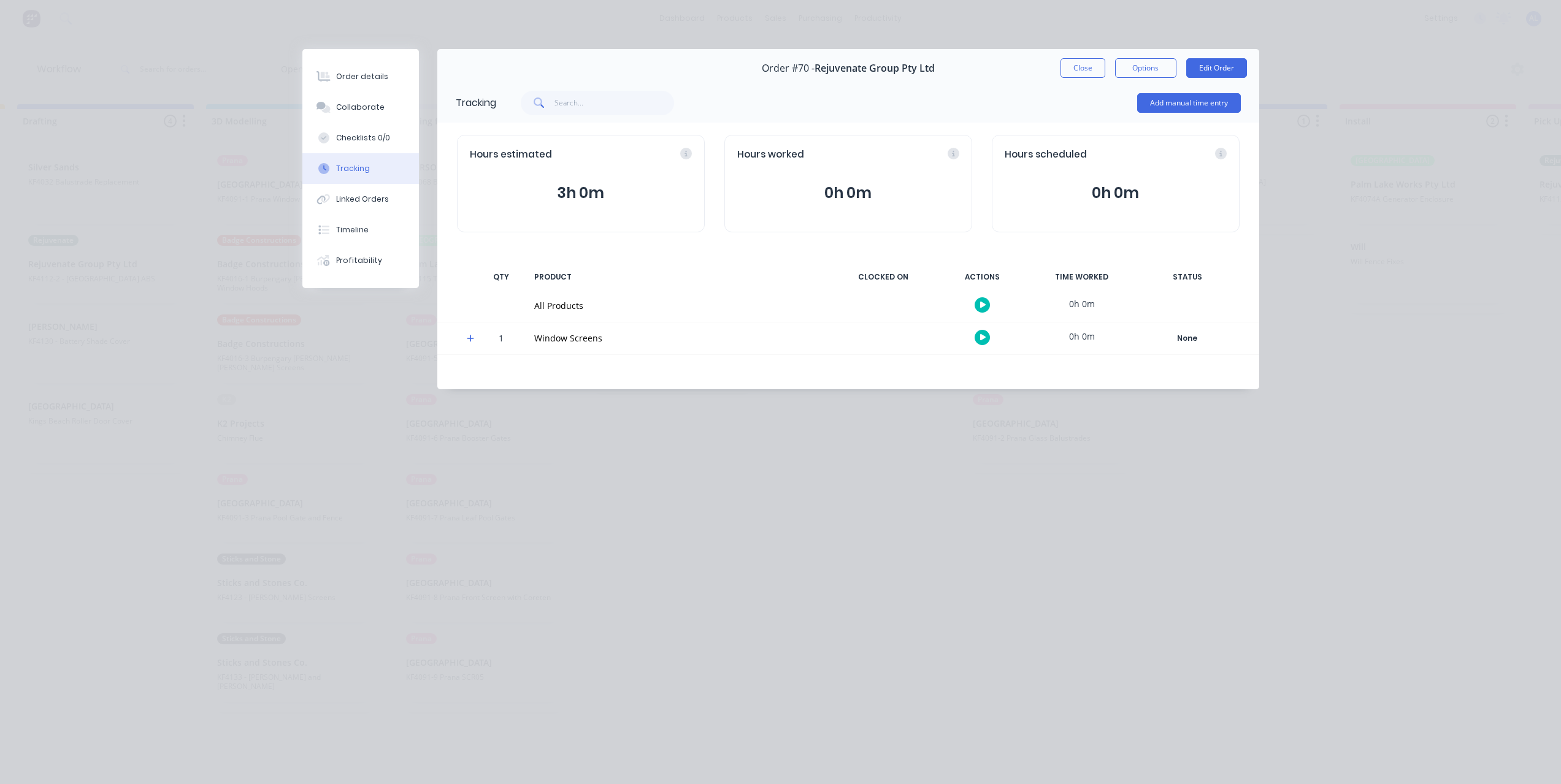
click at [468, 339] on icon at bounding box center [470, 339] width 8 height 9
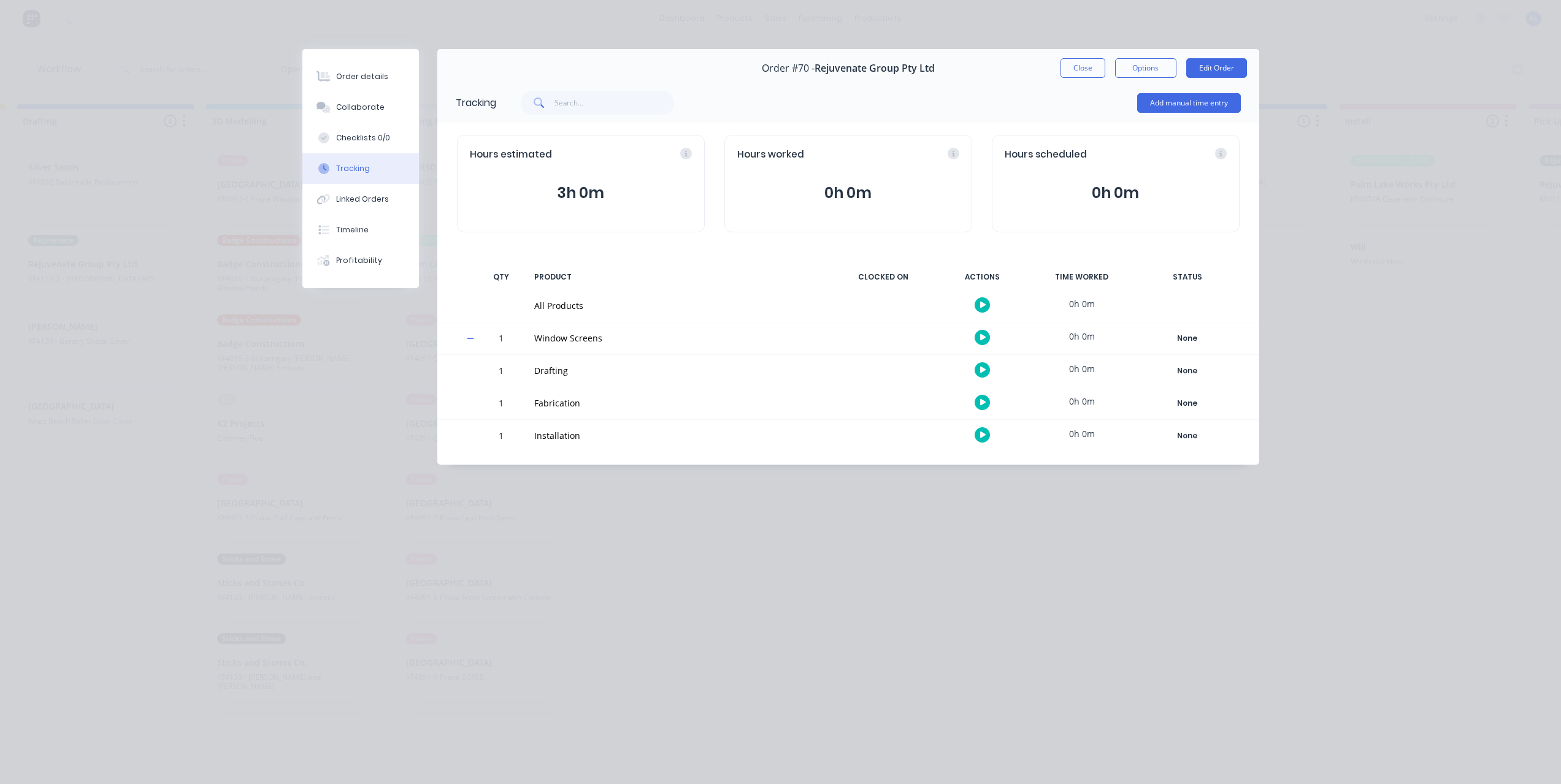
click at [469, 342] on icon at bounding box center [470, 339] width 8 height 9
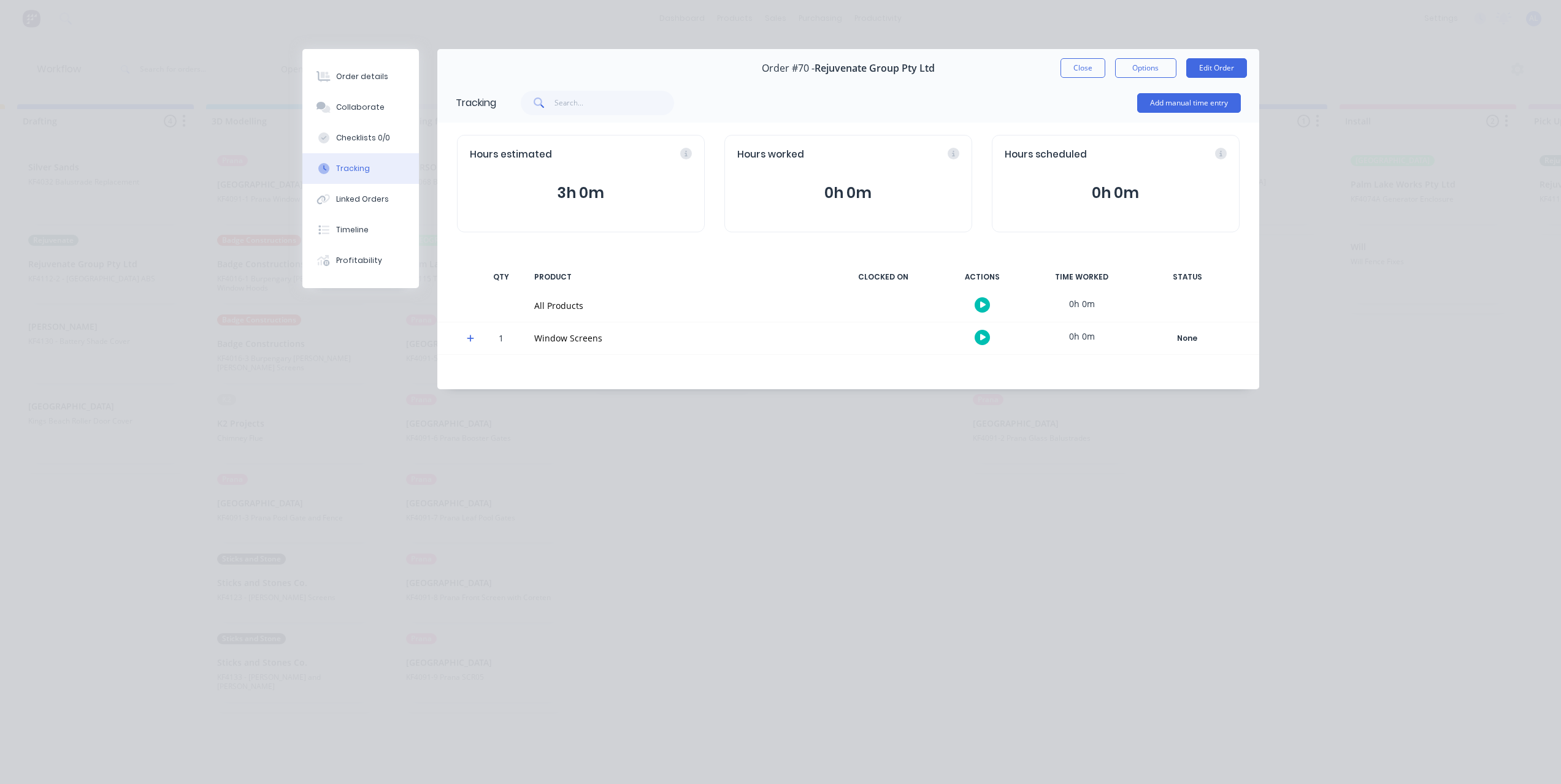
click at [983, 334] on icon "button" at bounding box center [983, 337] width 6 height 8
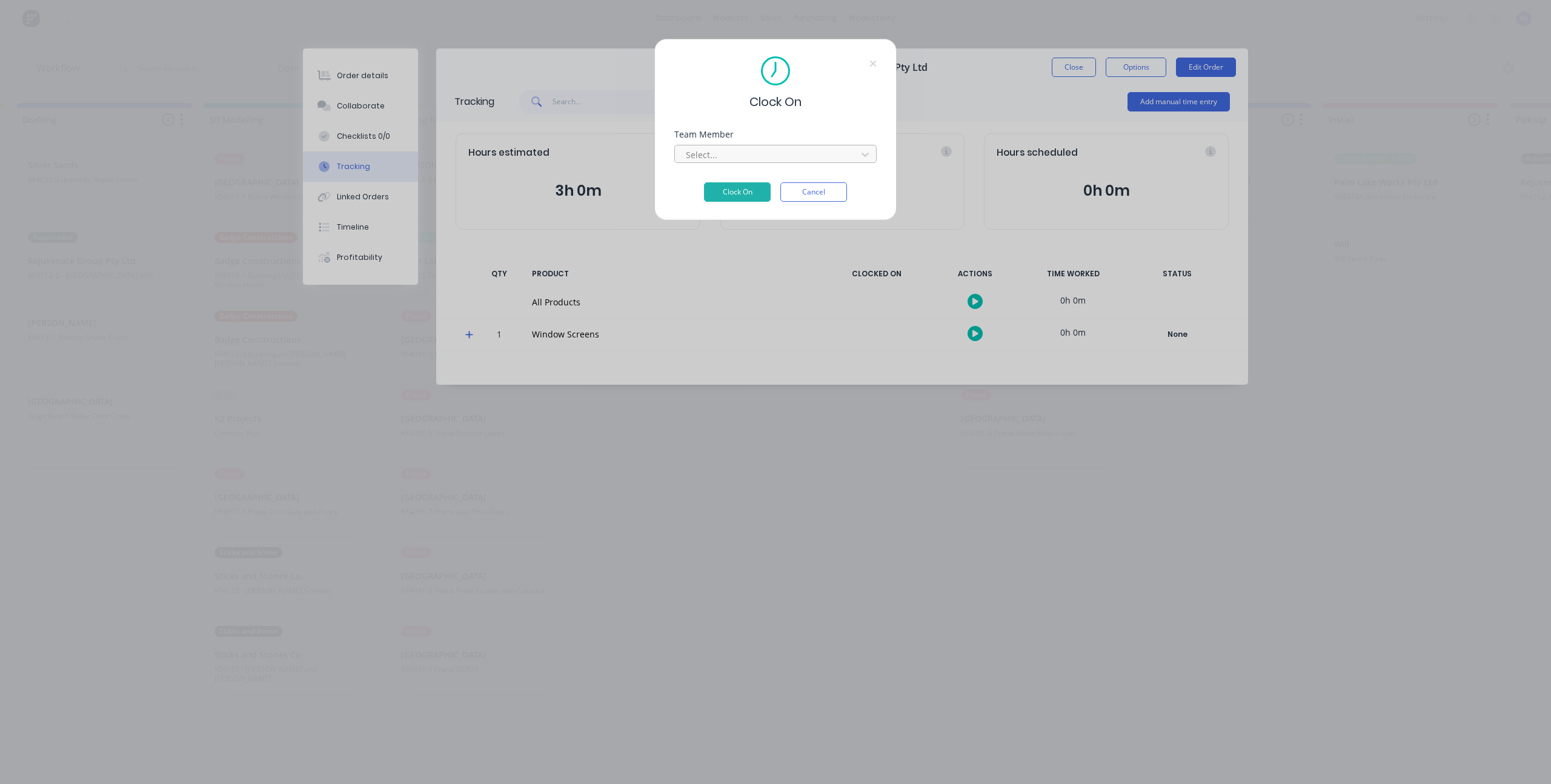
click at [825, 159] on div at bounding box center [768, 154] width 166 height 15
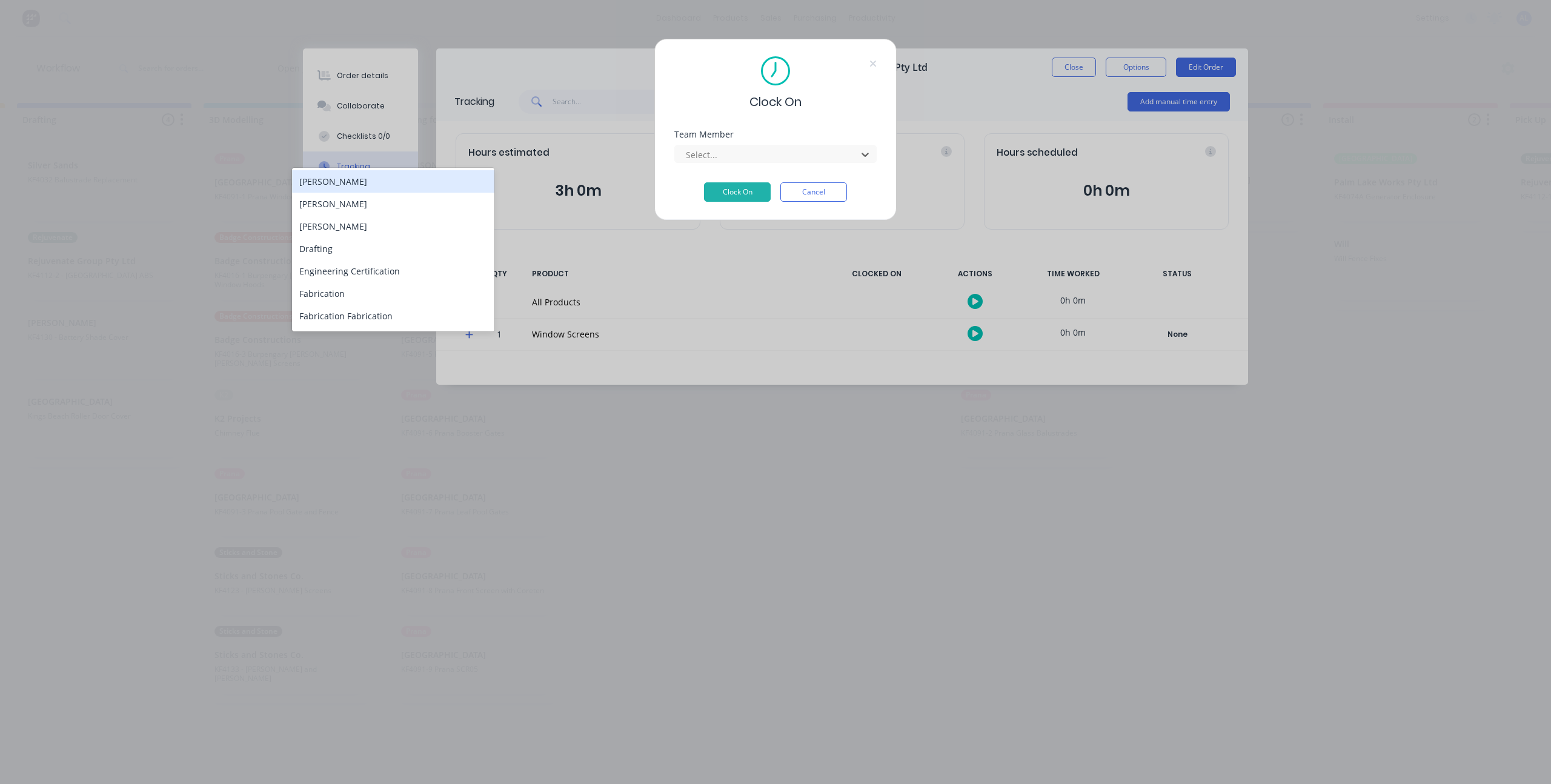
click at [449, 180] on div "[PERSON_NAME]" at bounding box center [393, 181] width 202 height 23
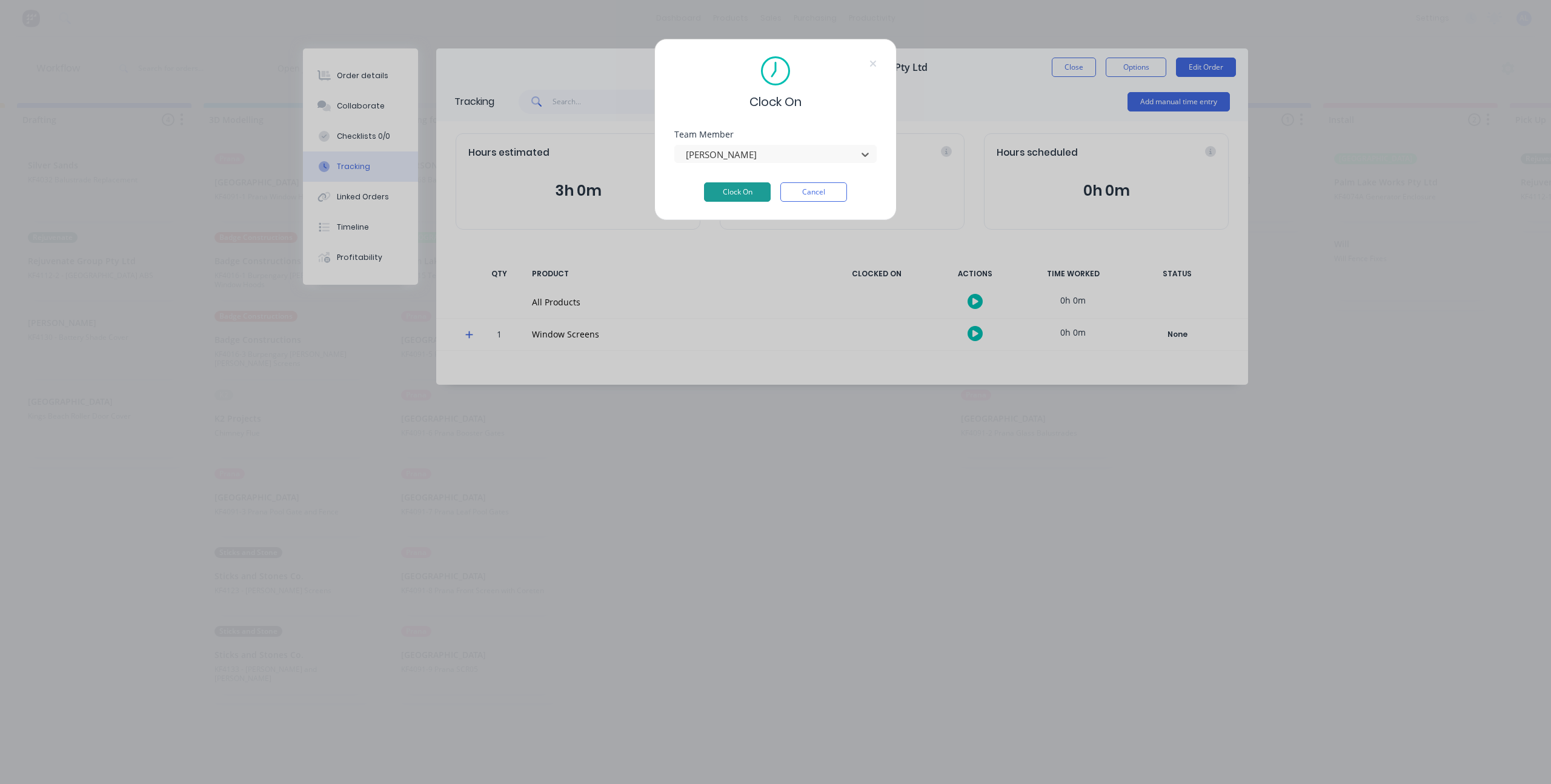
click at [753, 192] on button "Clock On" at bounding box center [737, 192] width 67 height 20
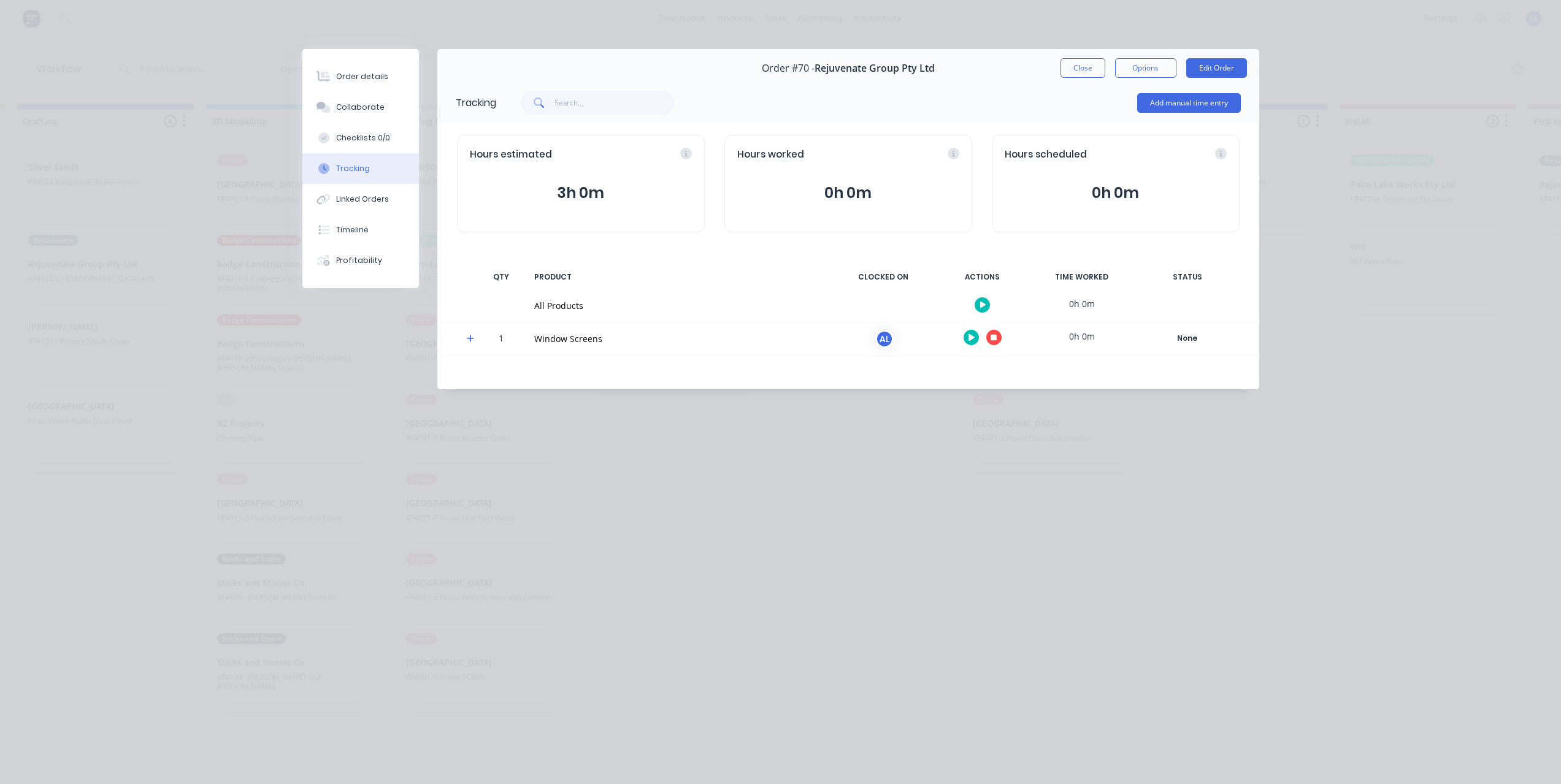
click at [995, 341] on icon "button" at bounding box center [993, 337] width 6 height 8
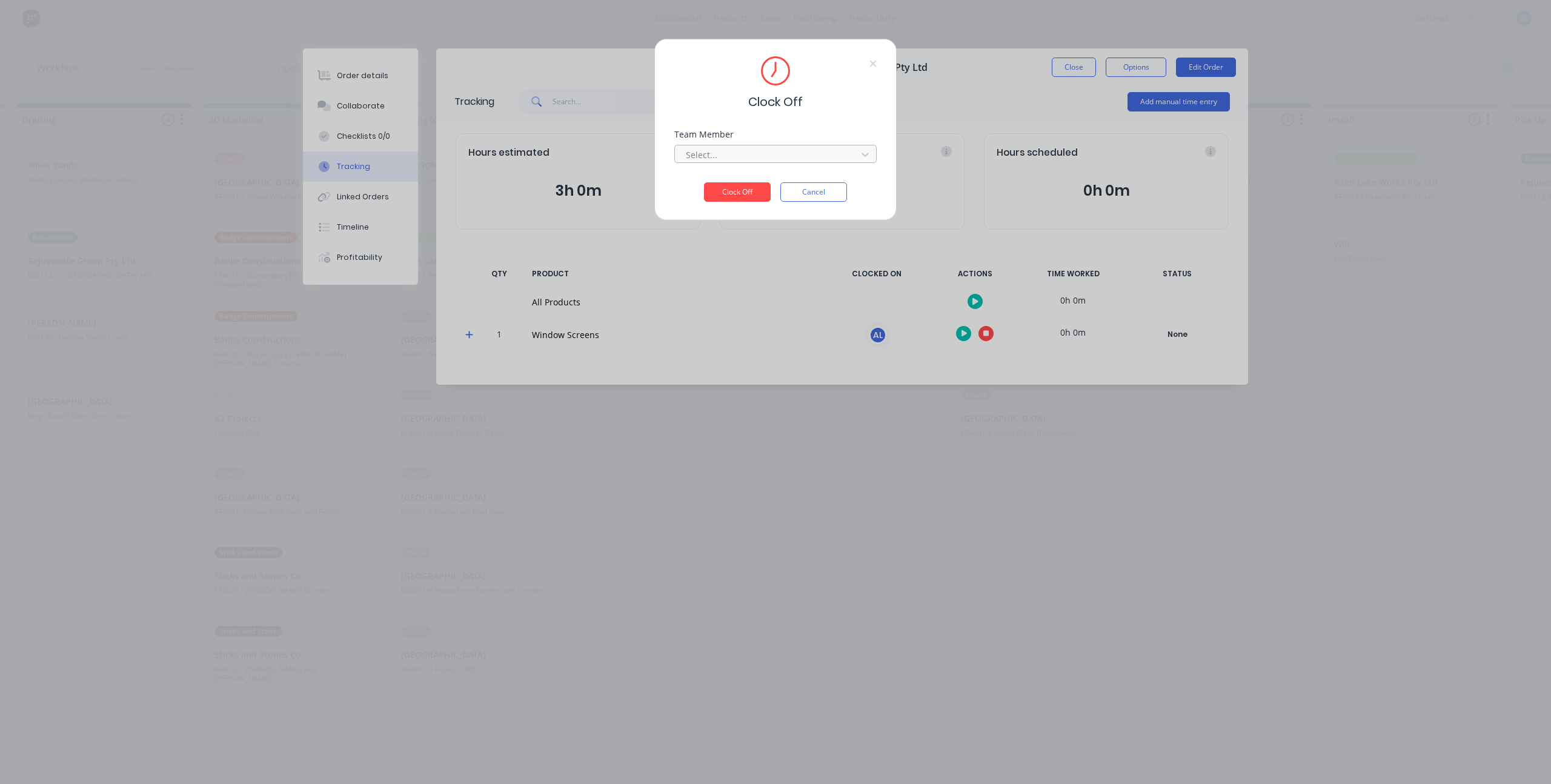
click at [733, 153] on div at bounding box center [768, 154] width 166 height 15
click at [458, 178] on div "[PERSON_NAME]" at bounding box center [393, 181] width 202 height 23
click at [750, 200] on button "Clock Off" at bounding box center [737, 192] width 67 height 20
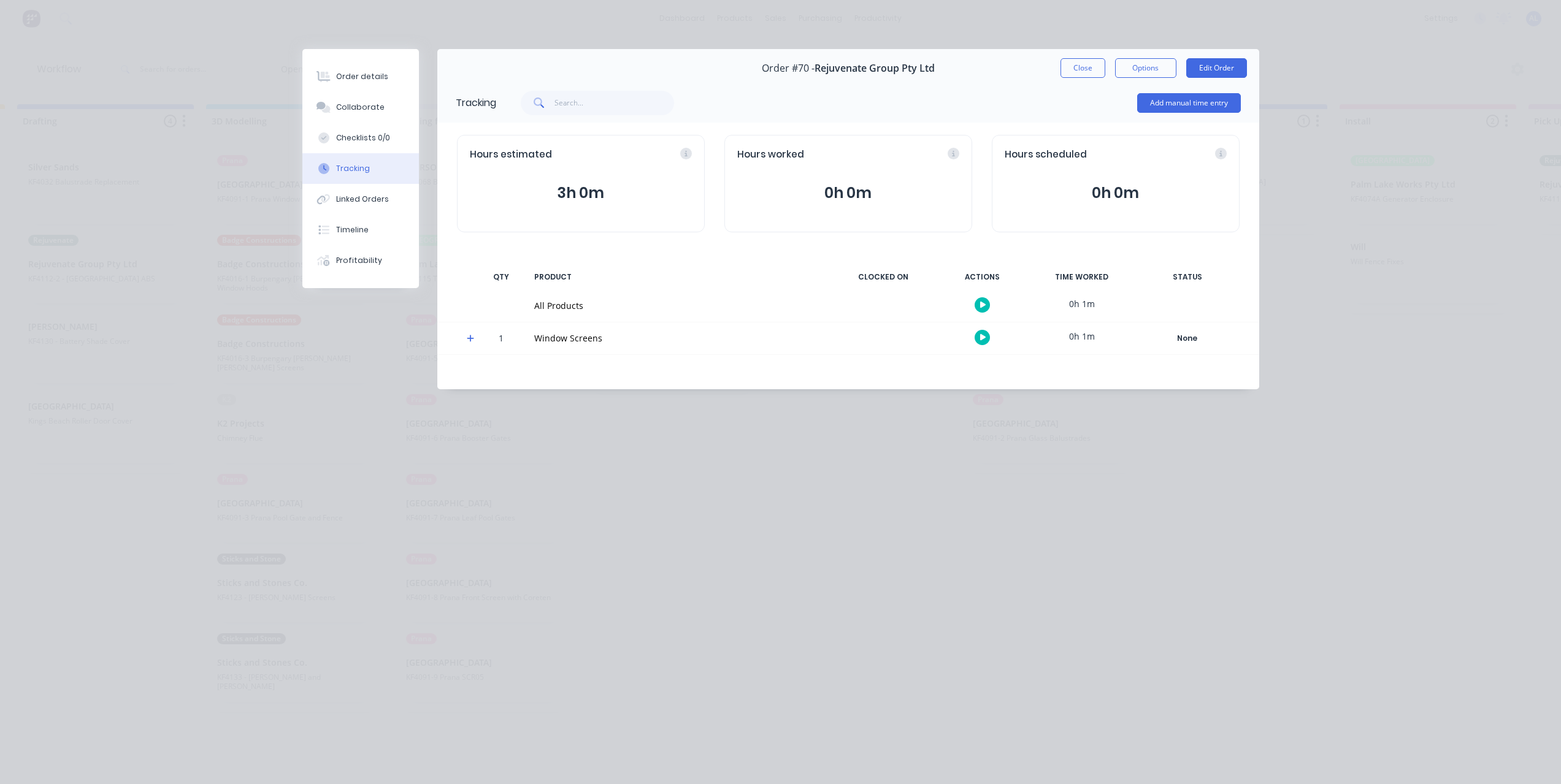
click at [926, 368] on div "Tracking Add manual time entry Hours estimated 3h 0m Hours worked 0h 0m Hours s…" at bounding box center [848, 236] width 821 height 306
click at [1021, 78] on div "Order #70 - Rejuvenate Group Pty Ltd Close Options Edit Order" at bounding box center [848, 68] width 821 height 38
click at [1045, 80] on div "Order #70 - Rejuvenate Group Pty Ltd Close Options Edit Order" at bounding box center [848, 68] width 821 height 38
click at [1050, 76] on div "Order #70 - Rejuvenate Group Pty Ltd Close Options Edit Order" at bounding box center [848, 68] width 821 height 38
click at [1044, 66] on div "Order #70 - Rejuvenate Group Pty Ltd Close Options Edit Order" at bounding box center [848, 68] width 821 height 38
